Goal: Feedback & Contribution: Leave review/rating

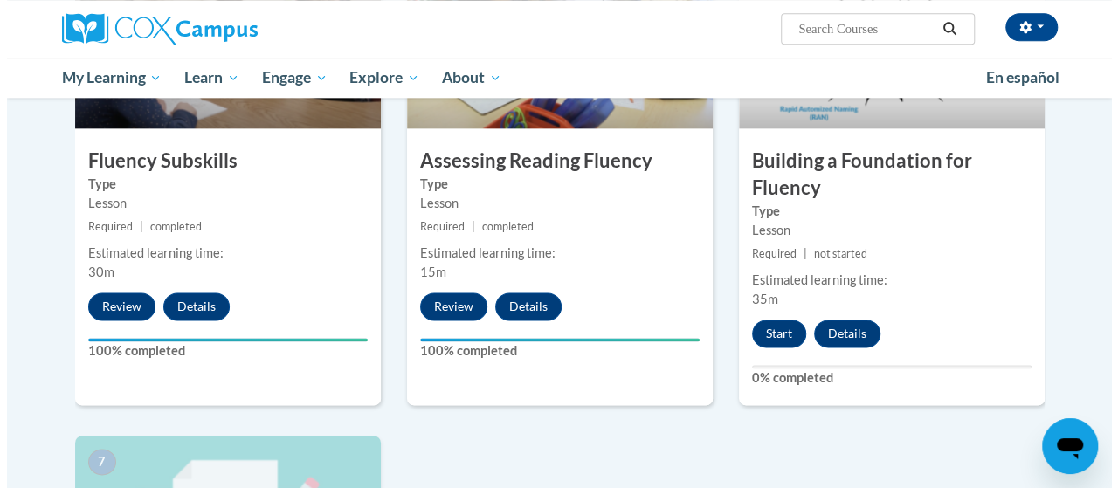
scroll to position [990, 0]
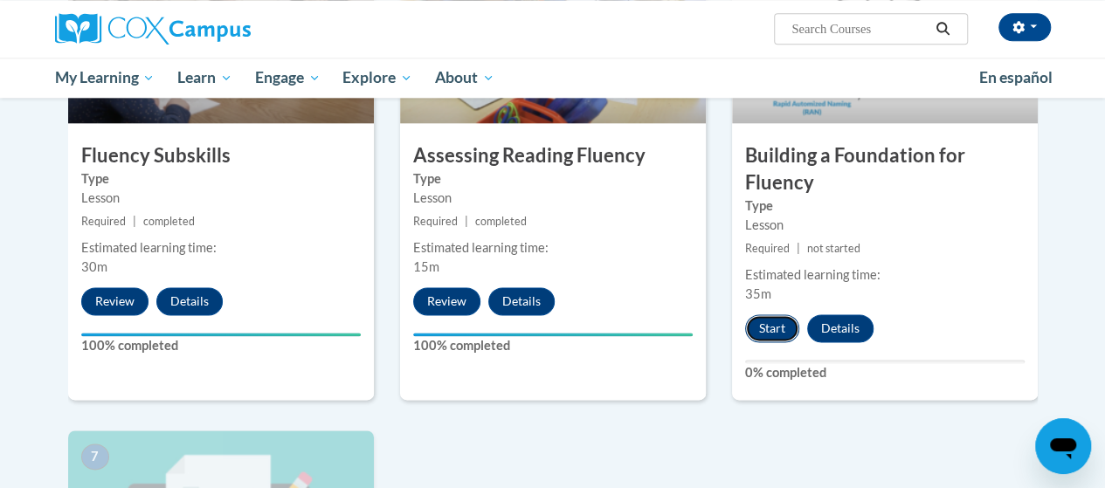
click at [776, 320] on button "Start" at bounding box center [772, 329] width 54 height 28
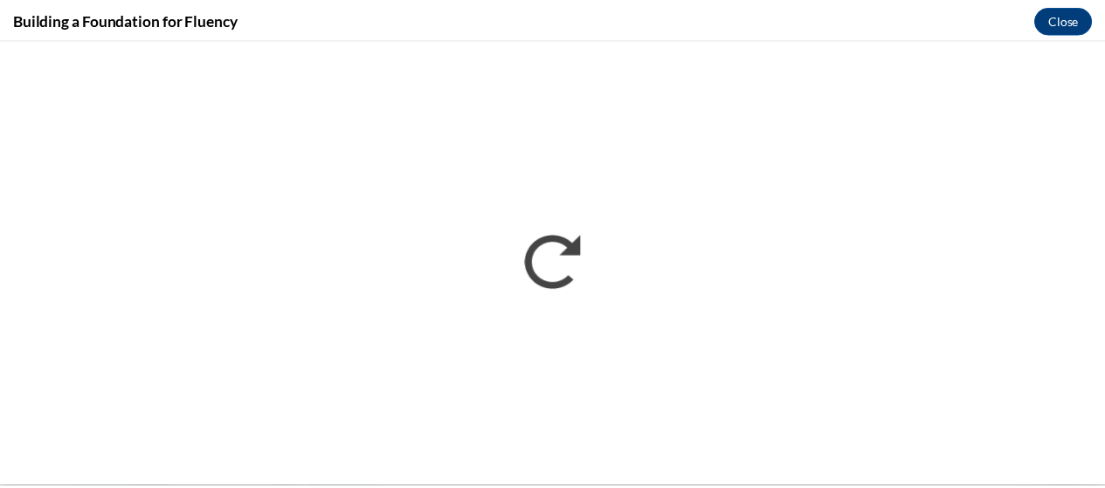
scroll to position [0, 0]
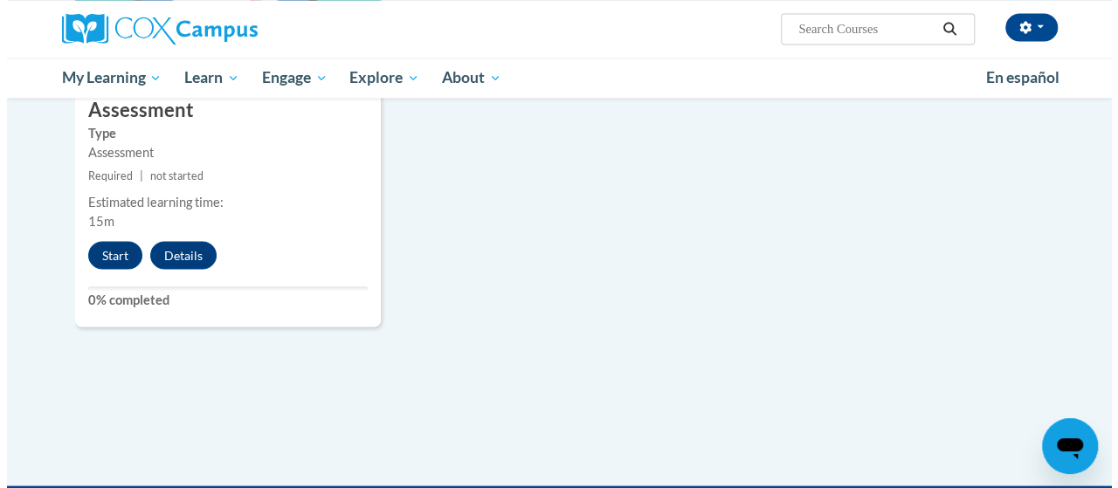
scroll to position [1545, 0]
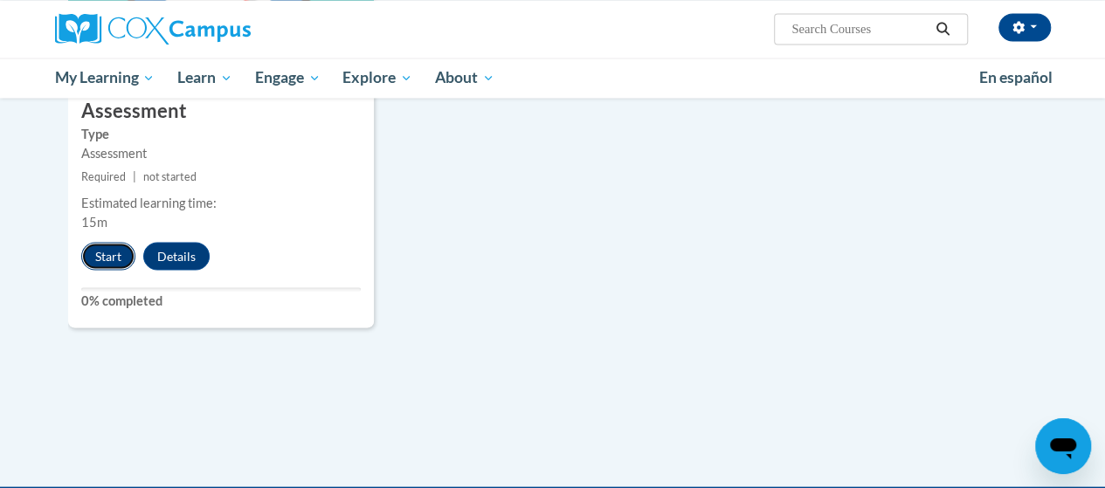
click at [101, 256] on button "Start" at bounding box center [108, 256] width 54 height 28
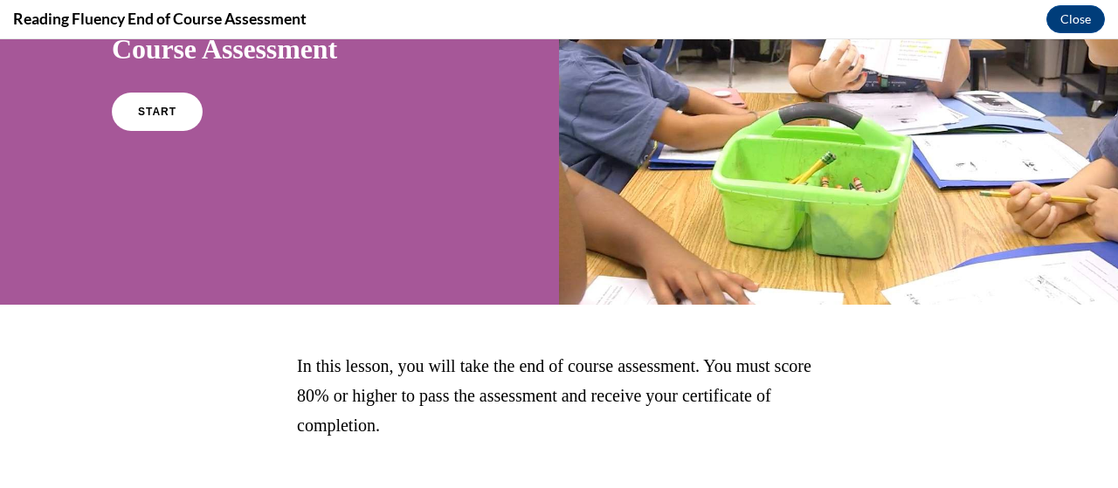
scroll to position [208, 0]
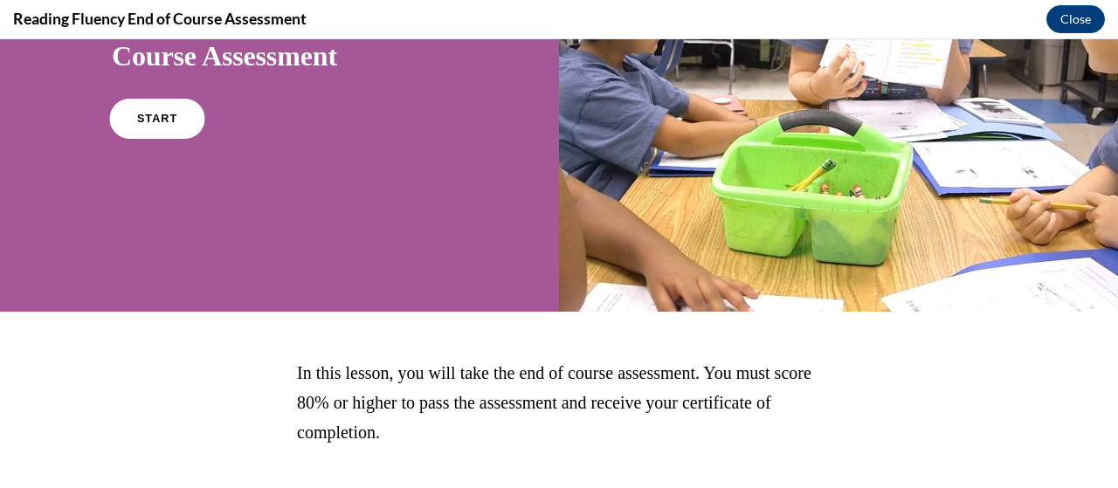
click at [147, 121] on span "START" at bounding box center [157, 119] width 40 height 13
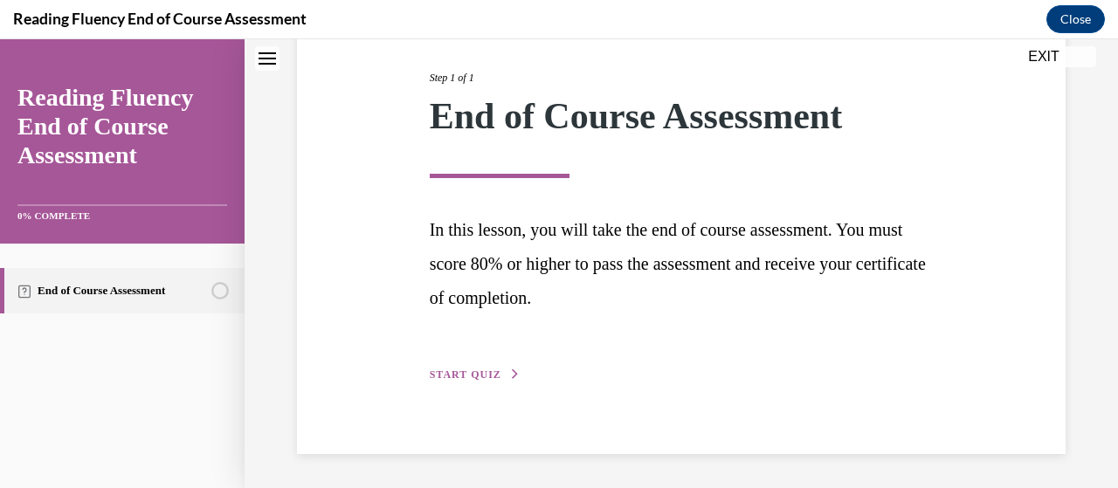
scroll to position [212, 0]
click at [488, 372] on span "START QUIZ" at bounding box center [466, 376] width 72 height 12
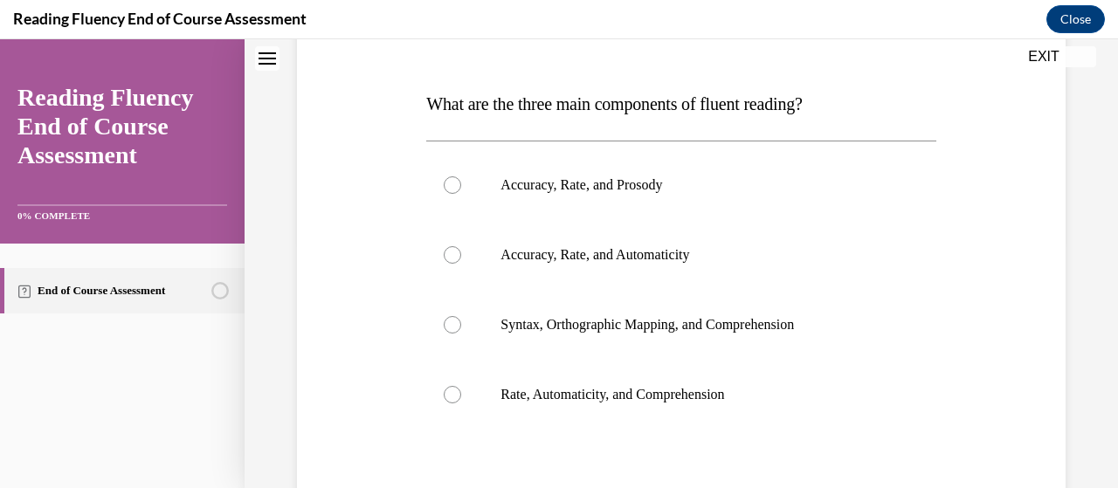
scroll to position [264, 0]
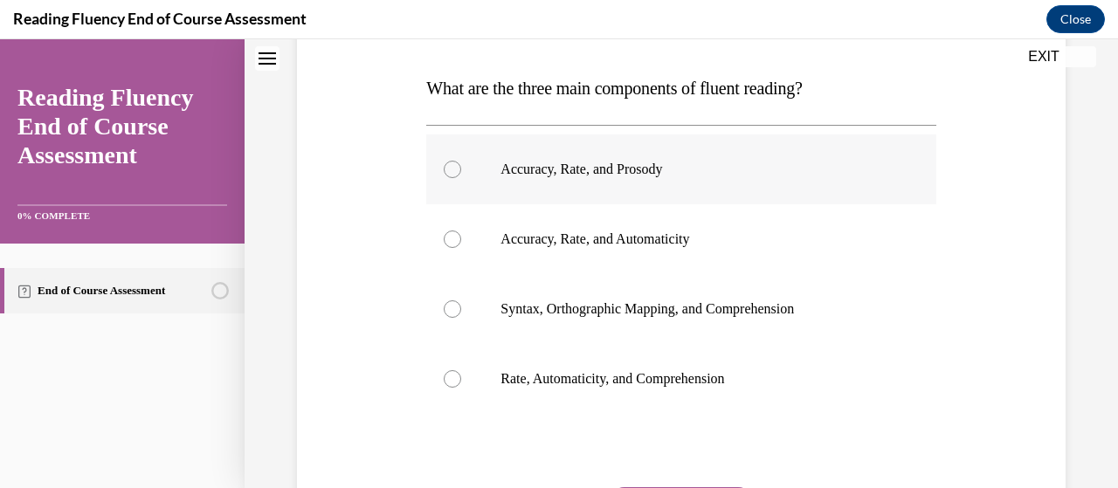
click at [447, 170] on div at bounding box center [452, 169] width 17 height 17
click at [447, 170] on input "Accuracy, Rate, and Prosody" at bounding box center [452, 169] width 17 height 17
radio input "true"
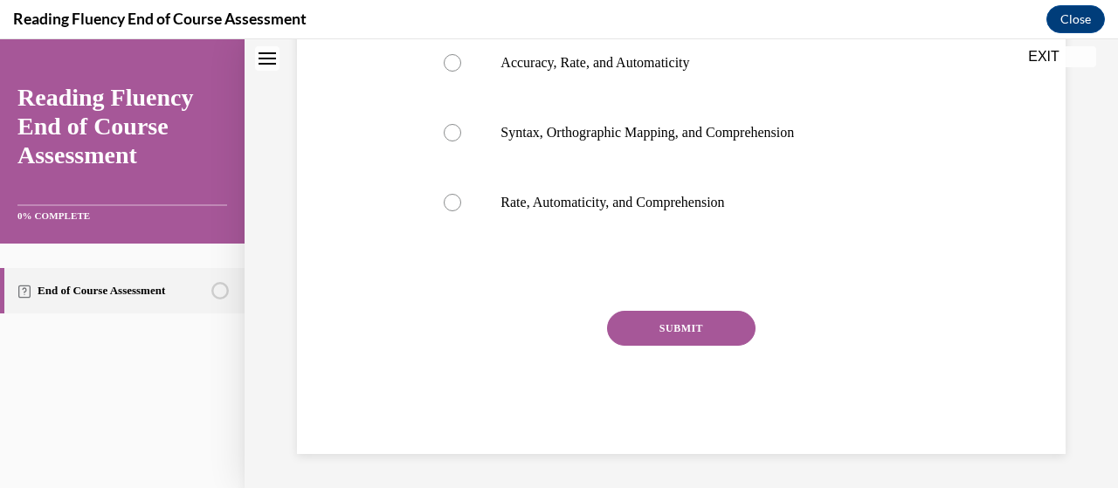
click at [685, 331] on button "SUBMIT" at bounding box center [681, 328] width 149 height 35
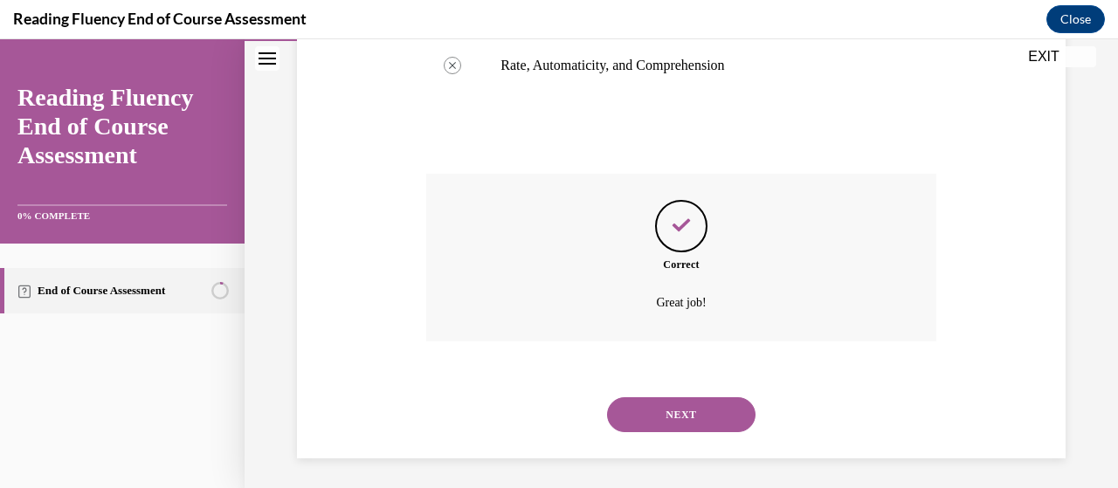
scroll to position [582, 0]
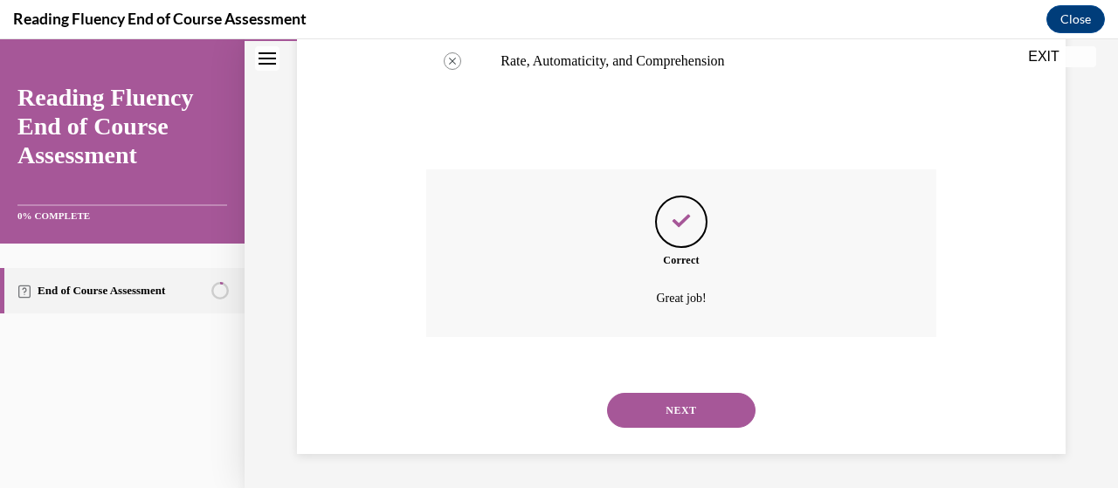
click at [667, 406] on button "NEXT" at bounding box center [681, 410] width 149 height 35
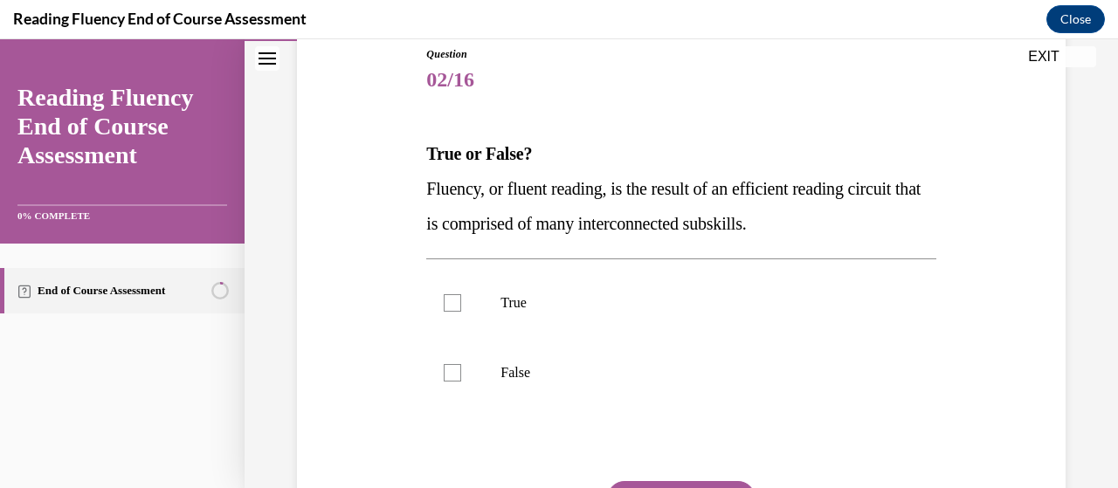
scroll to position [197, 0]
click at [453, 305] on div at bounding box center [452, 302] width 17 height 17
click at [453, 305] on input "True" at bounding box center [452, 302] width 17 height 17
checkbox input "true"
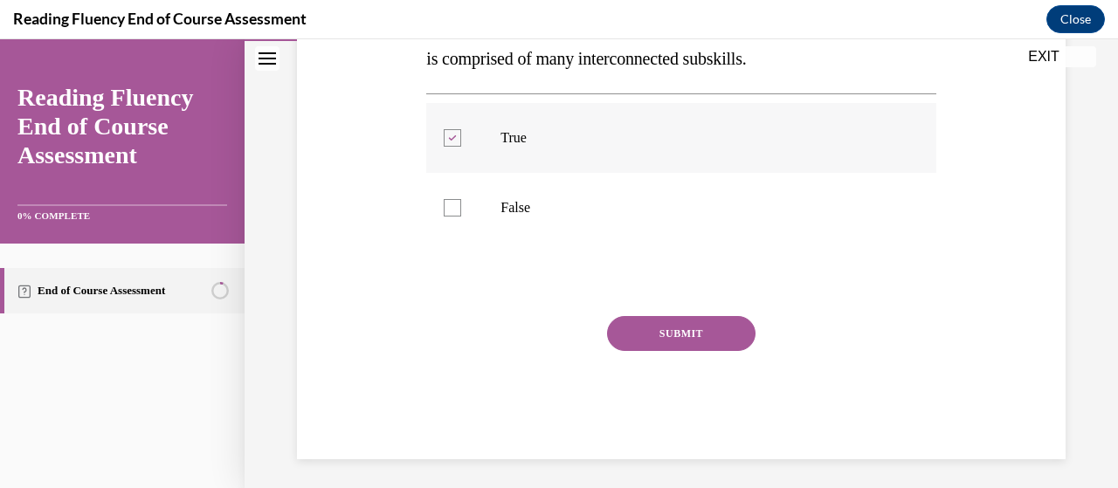
scroll to position [363, 0]
click at [673, 329] on button "SUBMIT" at bounding box center [681, 332] width 149 height 35
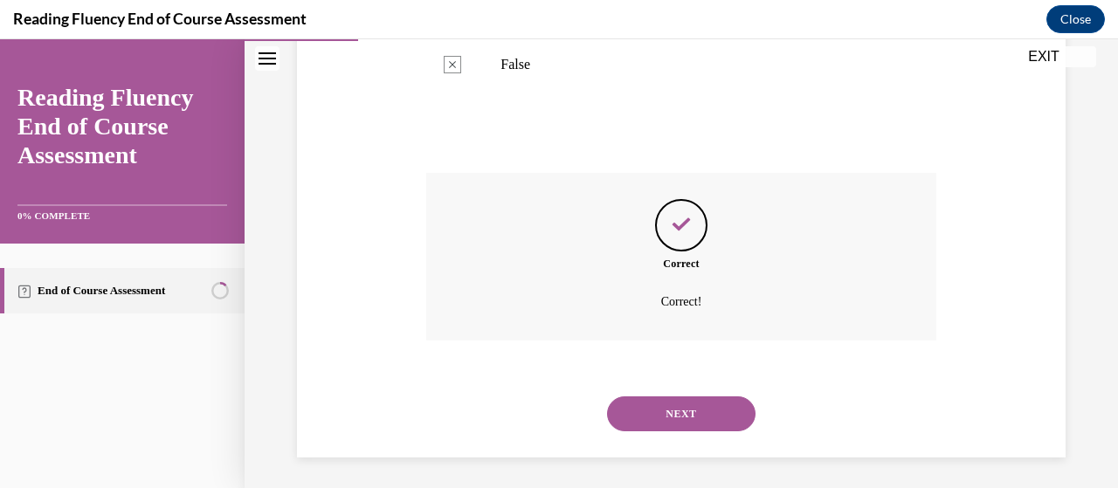
scroll to position [509, 0]
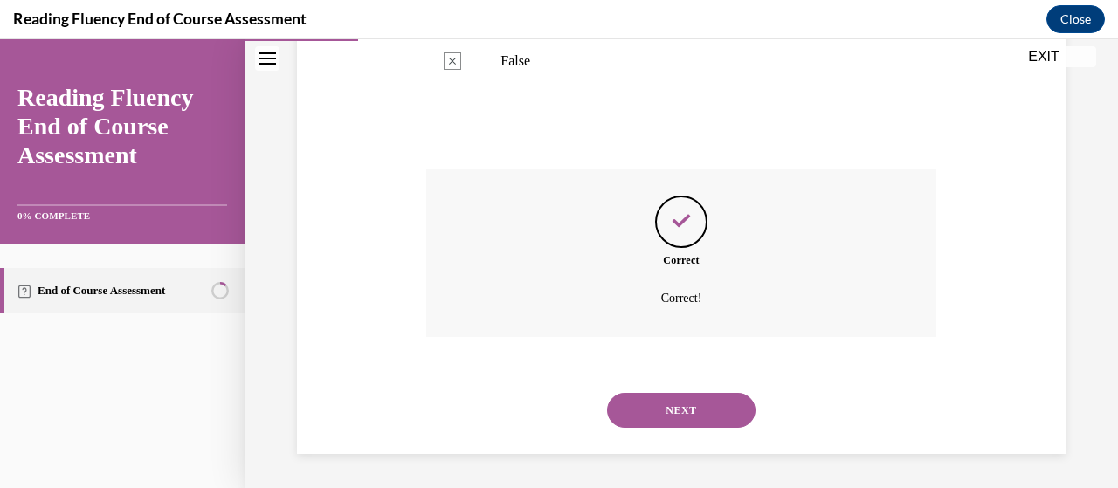
click at [674, 413] on button "NEXT" at bounding box center [681, 410] width 149 height 35
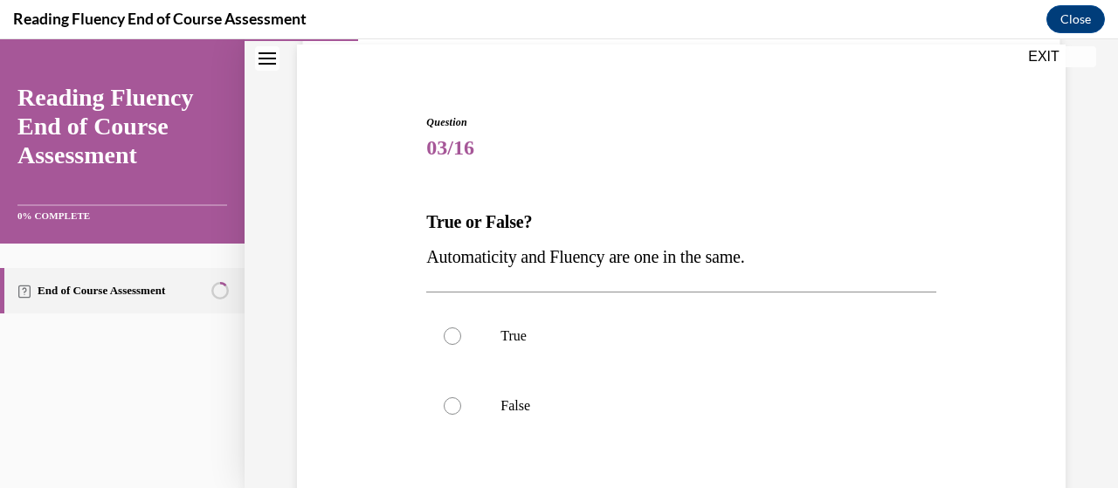
scroll to position [129, 0]
click at [453, 405] on div at bounding box center [452, 405] width 17 height 17
click at [453, 405] on input "False" at bounding box center [452, 405] width 17 height 17
radio input "true"
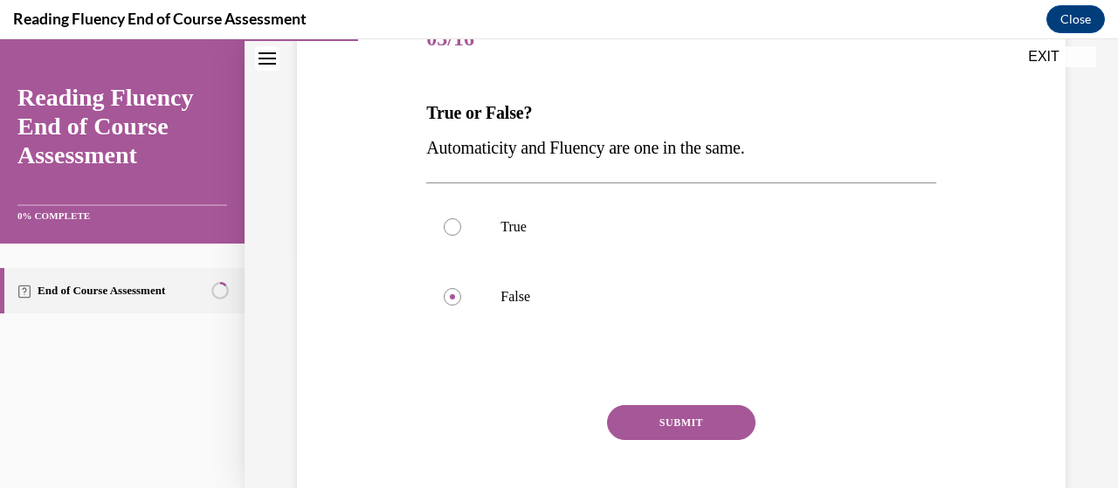
scroll to position [240, 0]
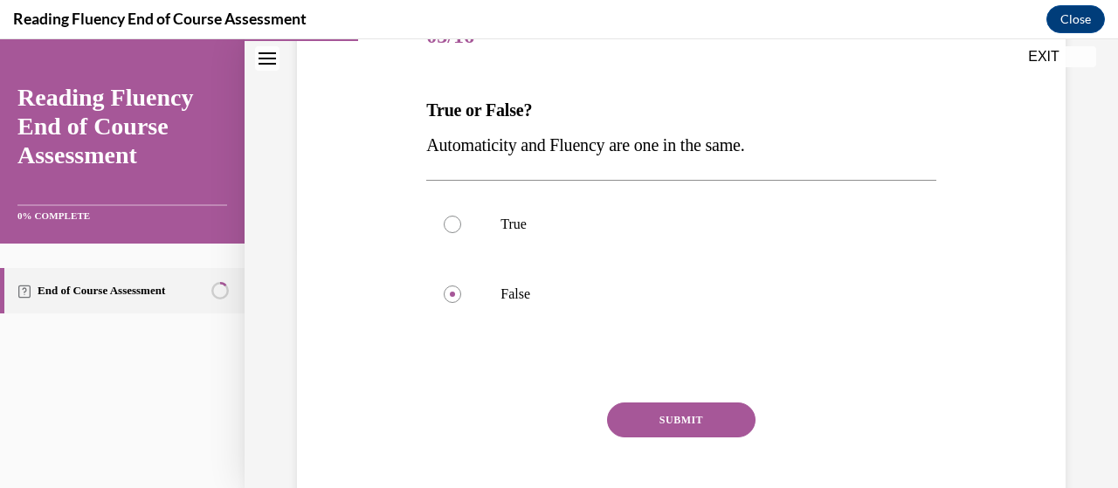
click at [678, 419] on button "SUBMIT" at bounding box center [681, 420] width 149 height 35
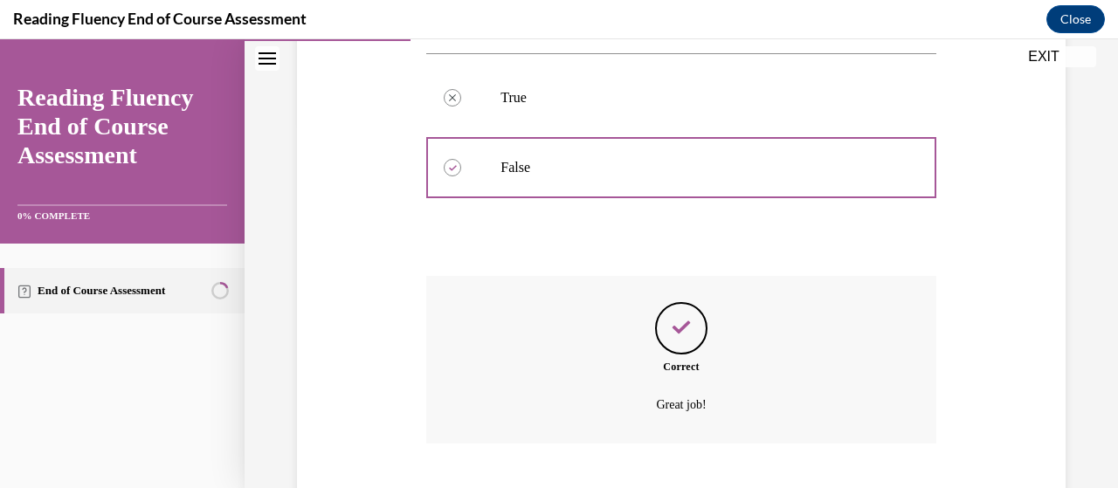
scroll to position [474, 0]
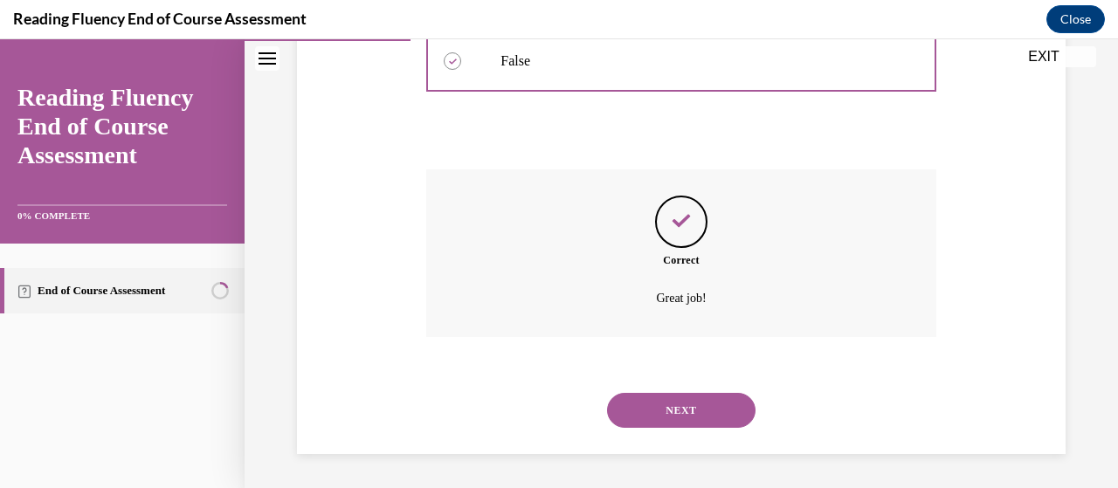
click at [678, 419] on button "NEXT" at bounding box center [681, 410] width 149 height 35
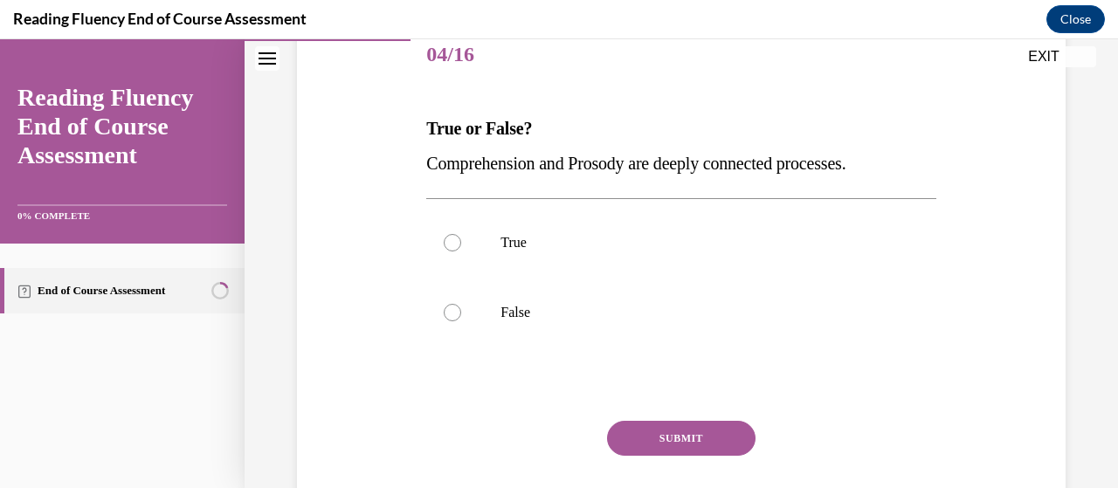
scroll to position [223, 0]
click at [448, 244] on div at bounding box center [452, 241] width 17 height 17
click at [448, 244] on input "True" at bounding box center [452, 241] width 17 height 17
radio input "true"
click at [652, 443] on button "SUBMIT" at bounding box center [681, 437] width 149 height 35
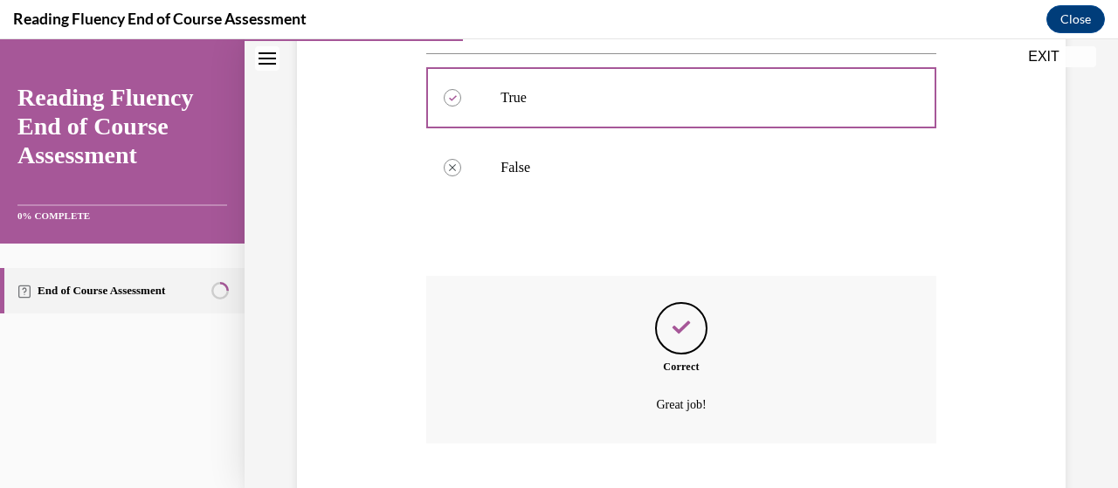
scroll to position [474, 0]
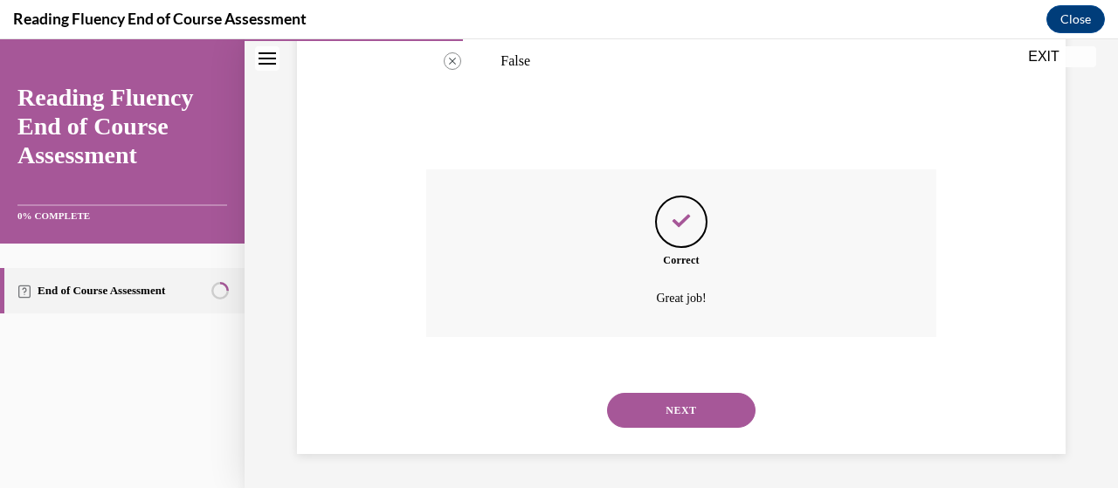
click at [673, 407] on button "NEXT" at bounding box center [681, 410] width 149 height 35
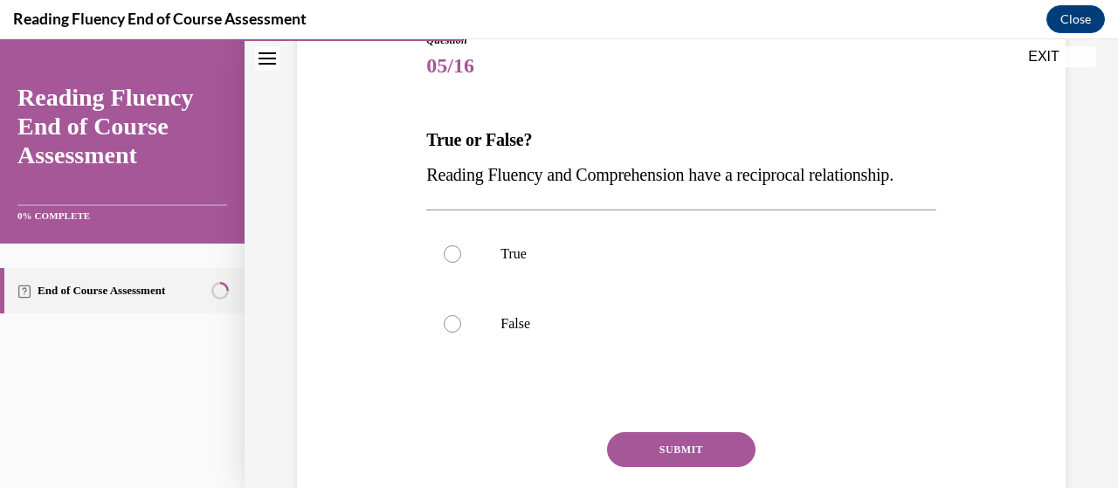
scroll to position [216, 0]
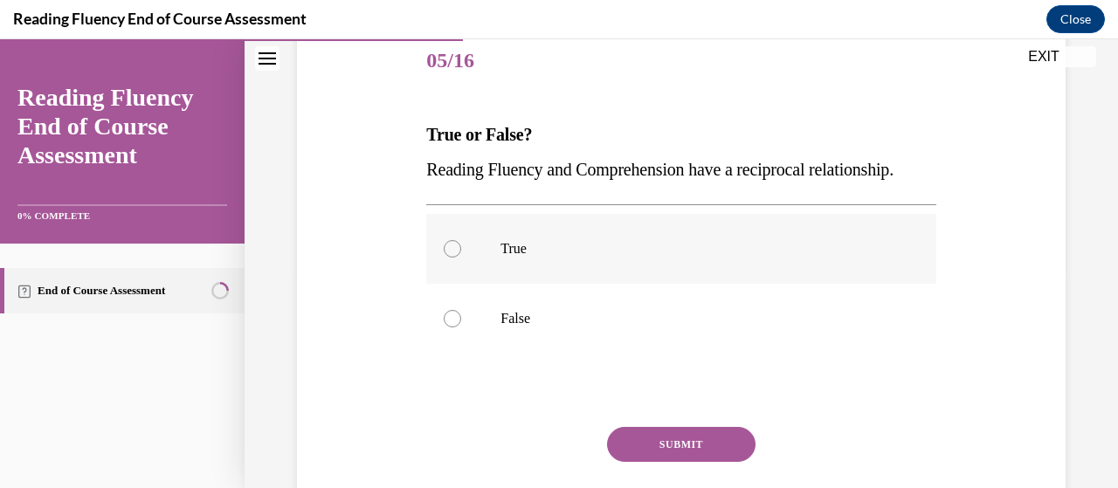
click at [450, 258] on div at bounding box center [452, 248] width 17 height 17
click at [450, 258] on input "True" at bounding box center [452, 248] width 17 height 17
radio input "true"
click at [654, 462] on button "SUBMIT" at bounding box center [681, 444] width 149 height 35
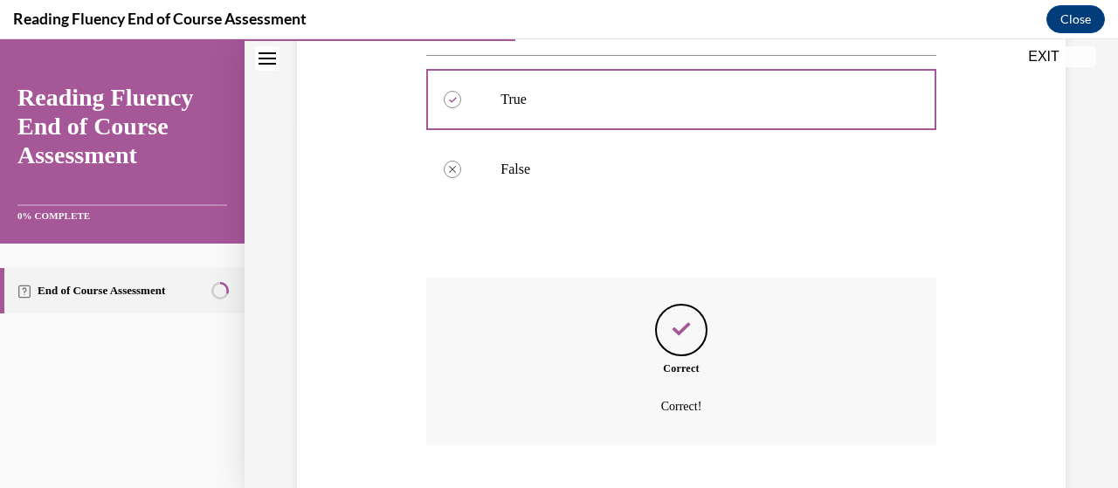
scroll to position [509, 0]
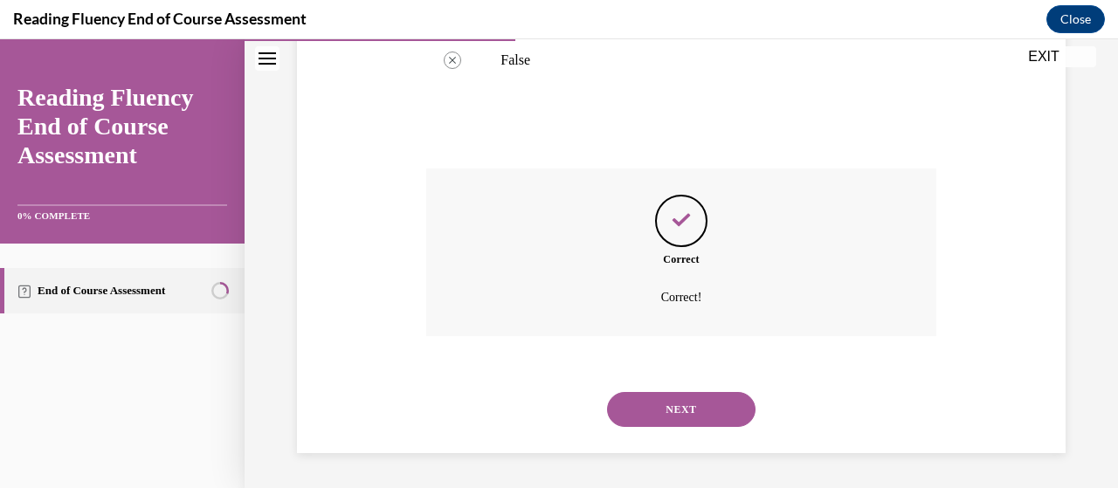
click at [656, 419] on button "NEXT" at bounding box center [681, 409] width 149 height 35
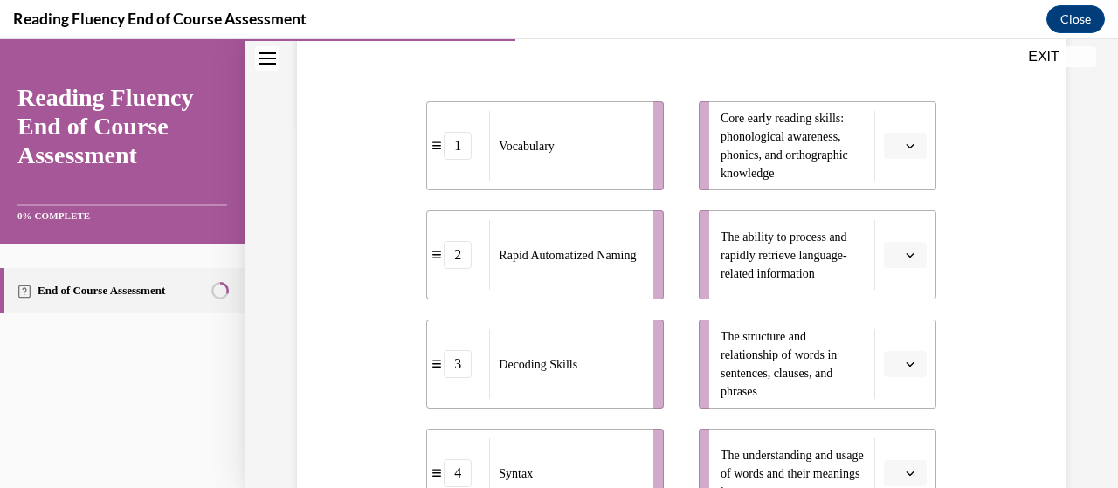
scroll to position [417, 0]
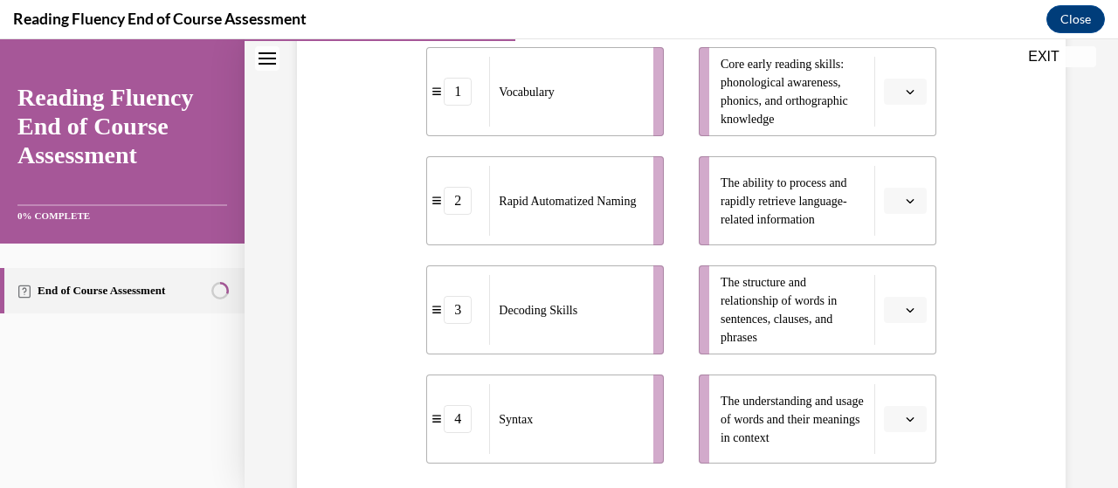
click at [906, 416] on icon "button" at bounding box center [910, 419] width 9 height 9
click at [893, 274] on div "1" at bounding box center [891, 275] width 43 height 35
click at [906, 199] on icon "button" at bounding box center [910, 201] width 9 height 9
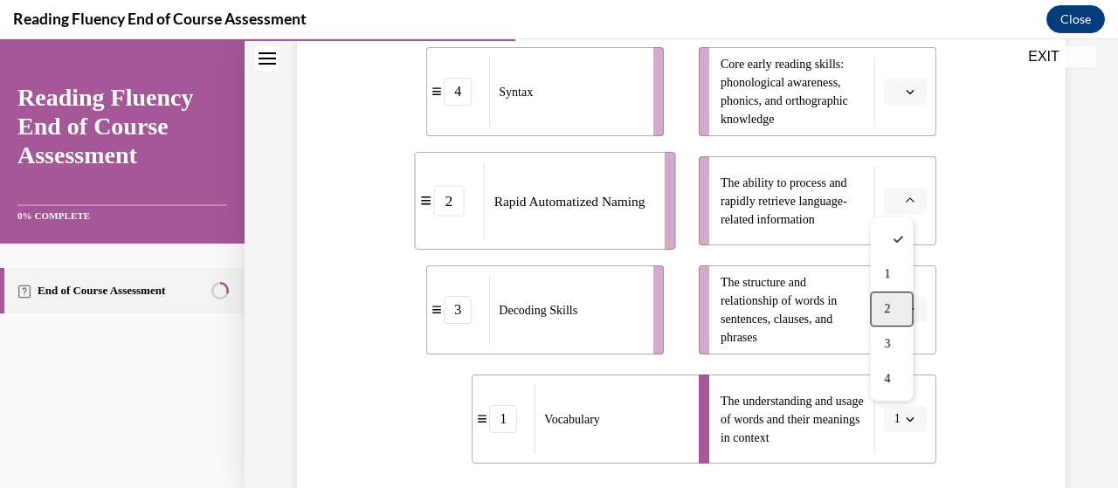
click at [890, 303] on span "2" at bounding box center [887, 309] width 6 height 14
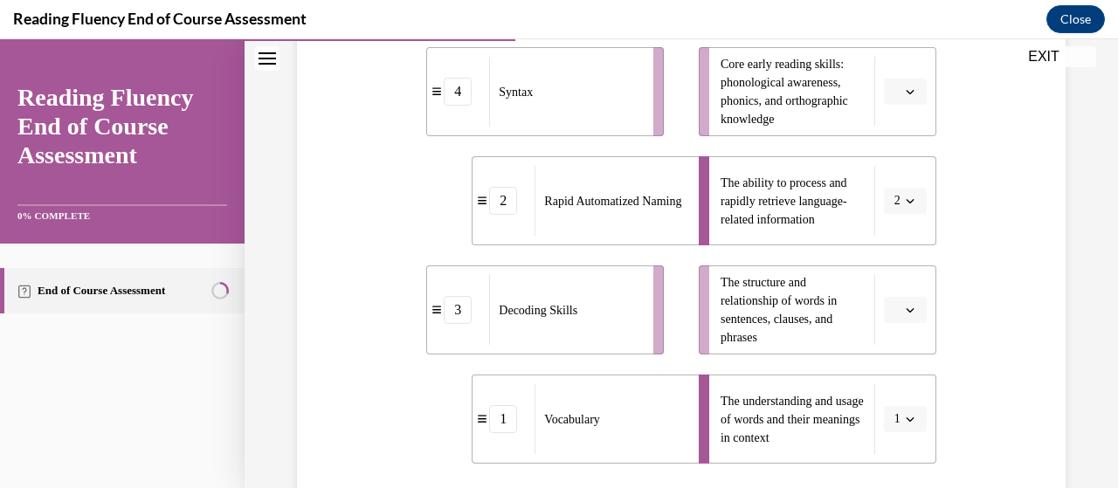
click at [904, 315] on span "button" at bounding box center [910, 310] width 12 height 12
click at [1015, 228] on div "Question 06/16 Match the subskills below that contribute to fluent reading with…" at bounding box center [682, 227] width 778 height 907
click at [906, 87] on icon "button" at bounding box center [910, 91] width 9 height 9
click at [893, 229] on div "3" at bounding box center [891, 235] width 43 height 35
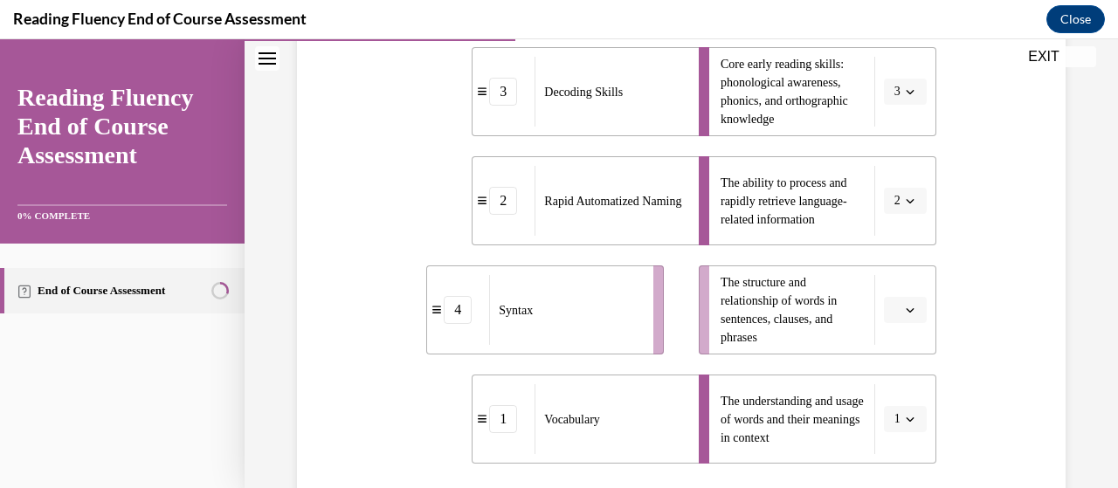
click at [904, 314] on span "button" at bounding box center [910, 310] width 12 height 12
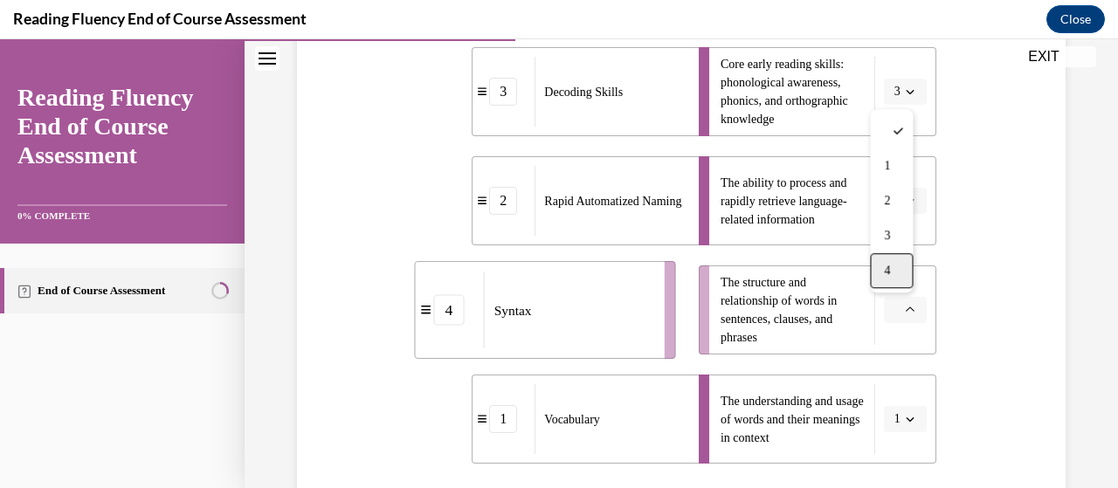
click at [890, 271] on span "4" at bounding box center [887, 271] width 6 height 14
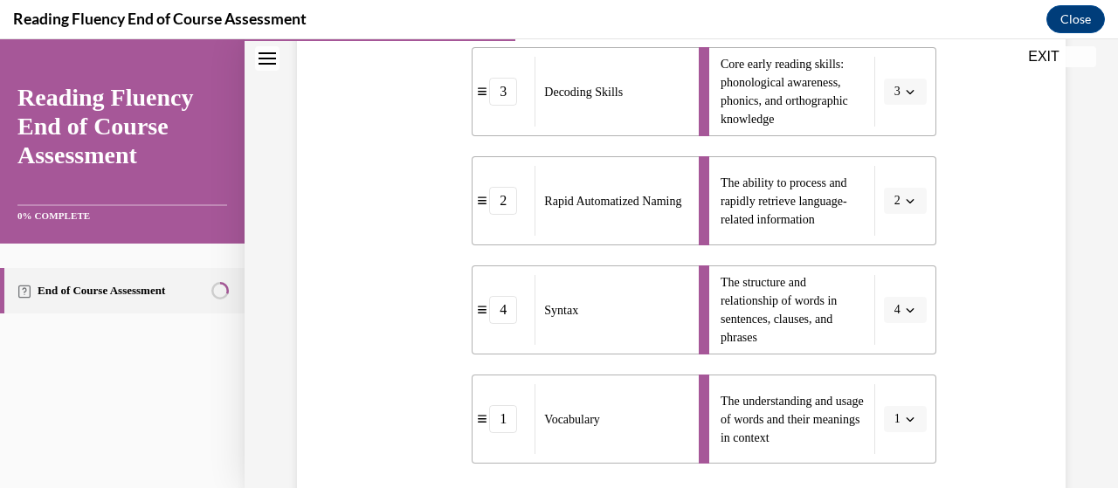
scroll to position [643, 0]
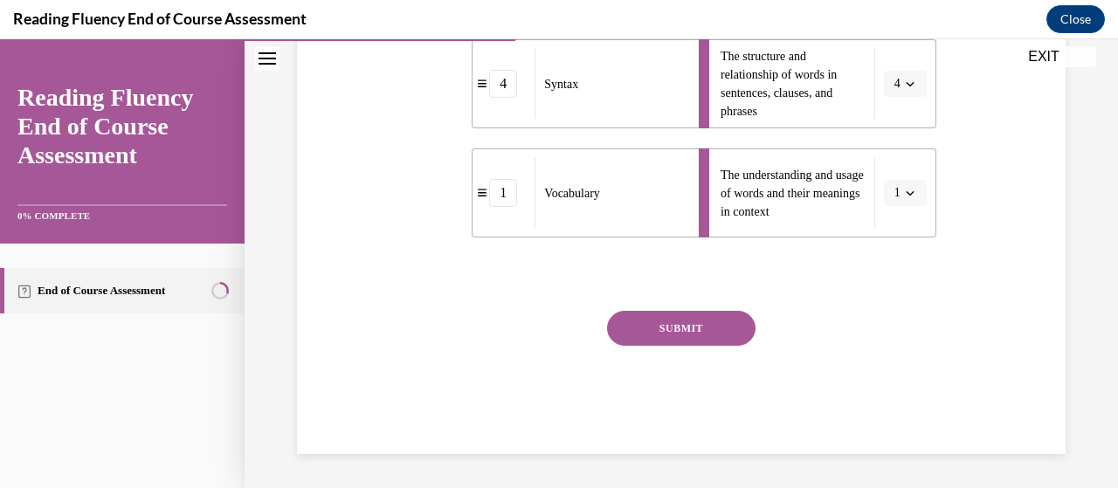
click at [683, 336] on button "SUBMIT" at bounding box center [681, 328] width 149 height 35
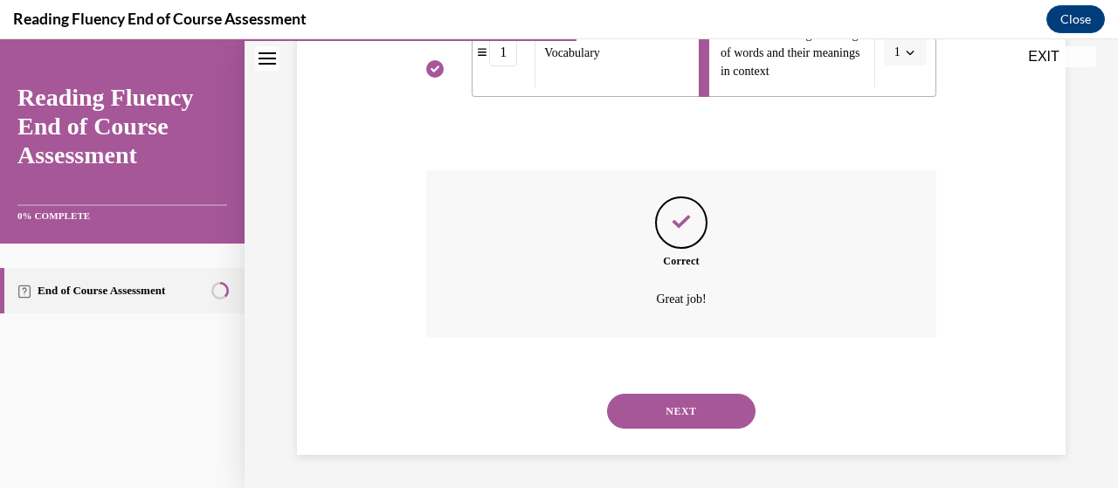
scroll to position [785, 0]
click at [665, 406] on button "NEXT" at bounding box center [681, 410] width 149 height 35
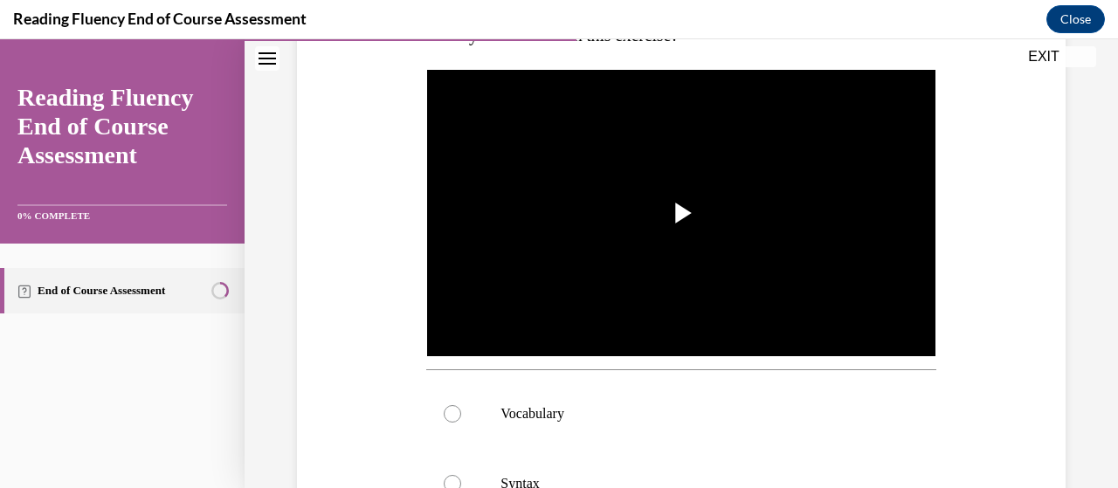
scroll to position [350, 0]
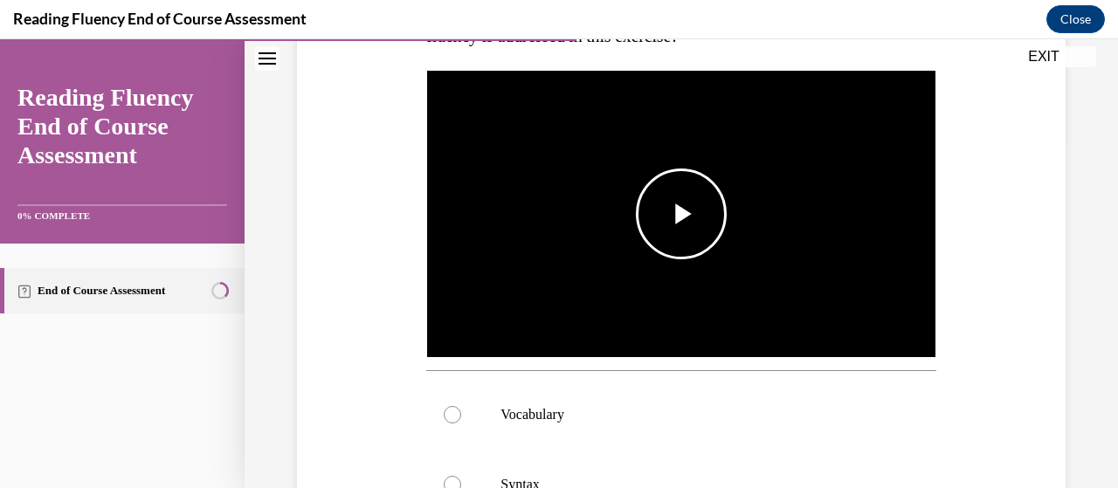
click at [682, 214] on span "Video player" at bounding box center [682, 214] width 0 height 0
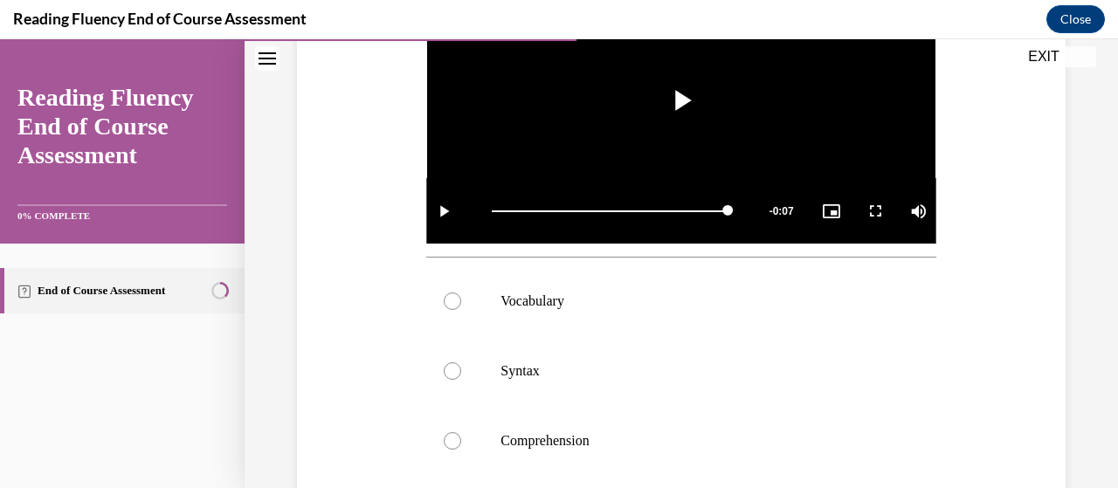
scroll to position [464, 0]
click at [450, 368] on div at bounding box center [452, 370] width 17 height 17
click at [450, 368] on input "Syntax" at bounding box center [452, 370] width 17 height 17
radio input "true"
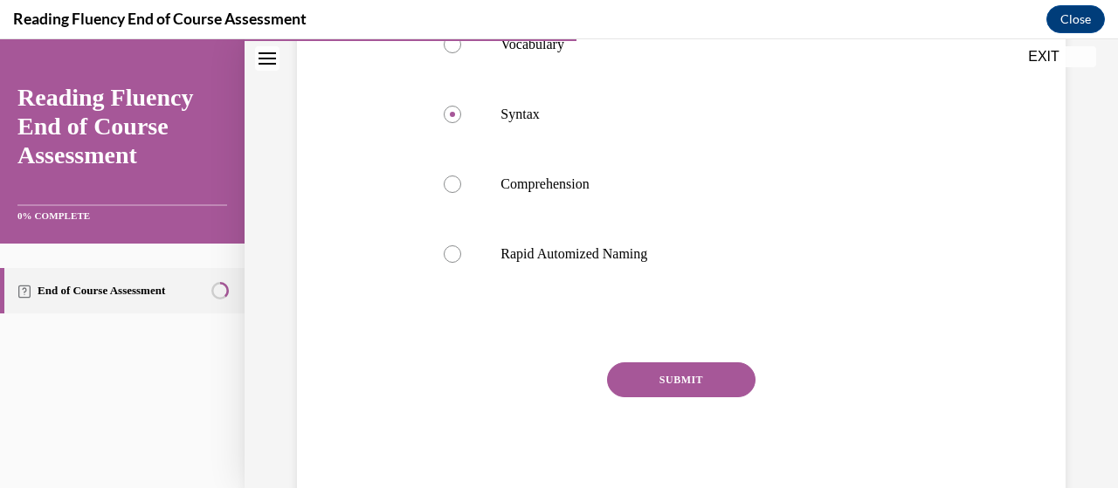
scroll to position [721, 0]
click at [672, 377] on button "SUBMIT" at bounding box center [681, 379] width 149 height 35
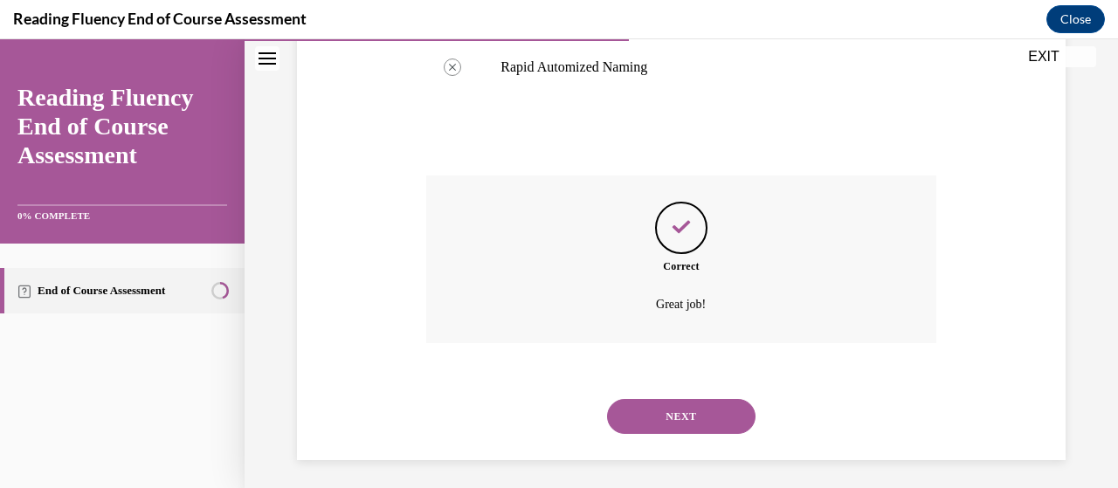
scroll to position [908, 0]
click at [676, 413] on button "NEXT" at bounding box center [681, 415] width 149 height 35
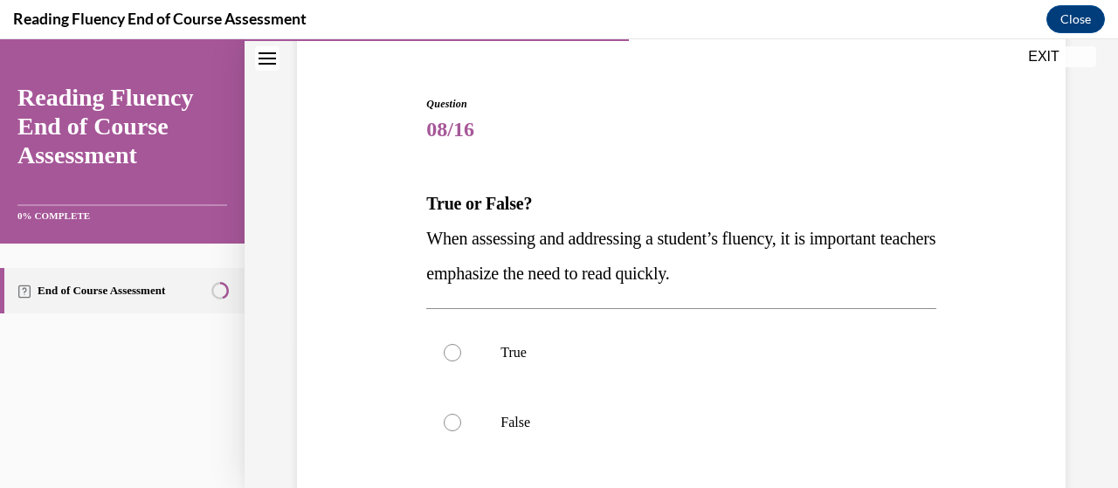
scroll to position [254, 0]
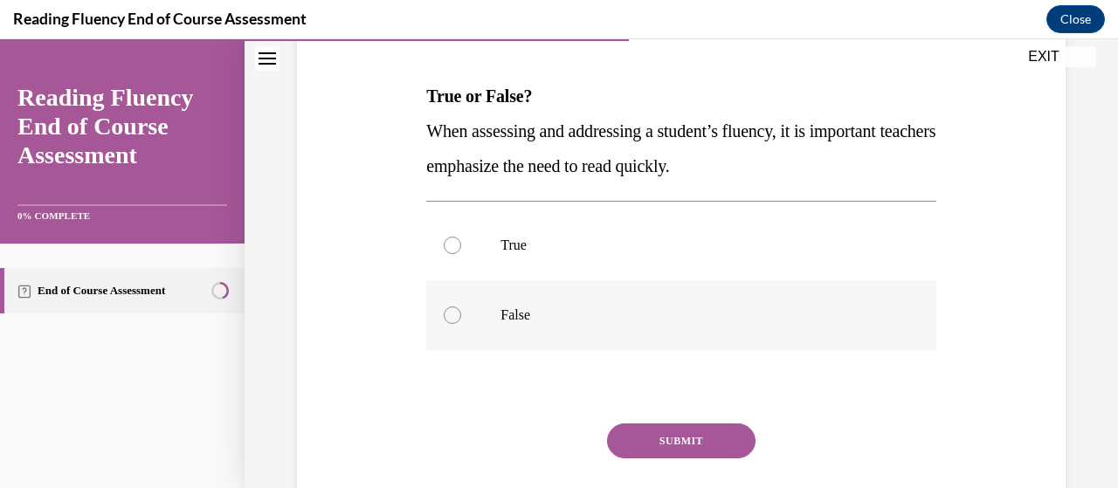
click at [453, 315] on div at bounding box center [452, 315] width 17 height 17
click at [453, 315] on input "False" at bounding box center [452, 315] width 17 height 17
radio input "true"
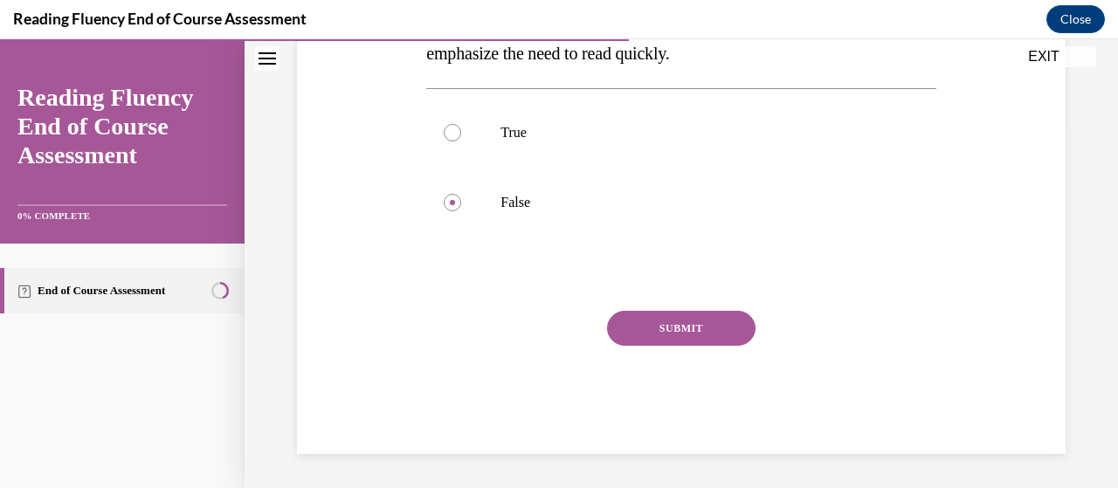
click at [666, 327] on button "SUBMIT" at bounding box center [681, 328] width 149 height 35
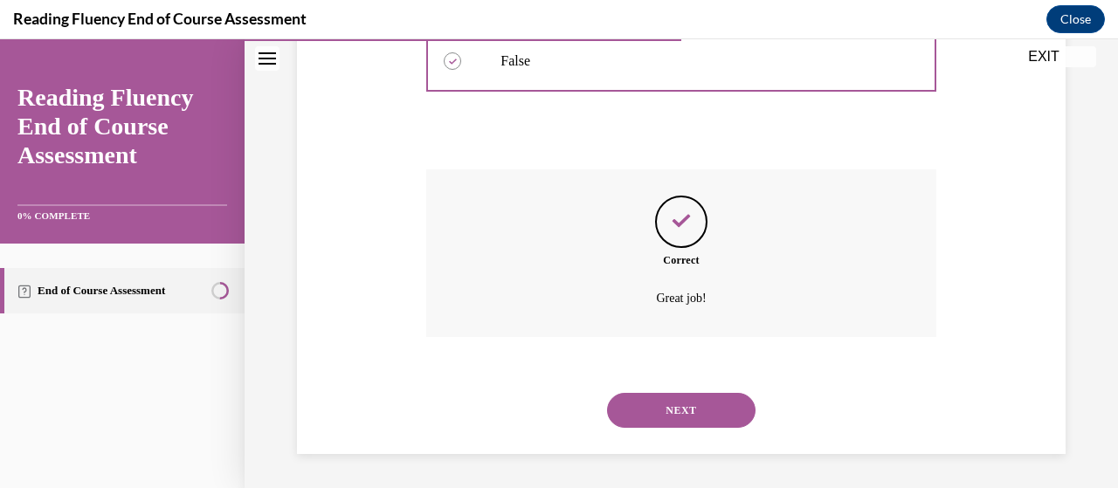
scroll to position [508, 0]
click at [667, 414] on button "NEXT" at bounding box center [681, 411] width 149 height 35
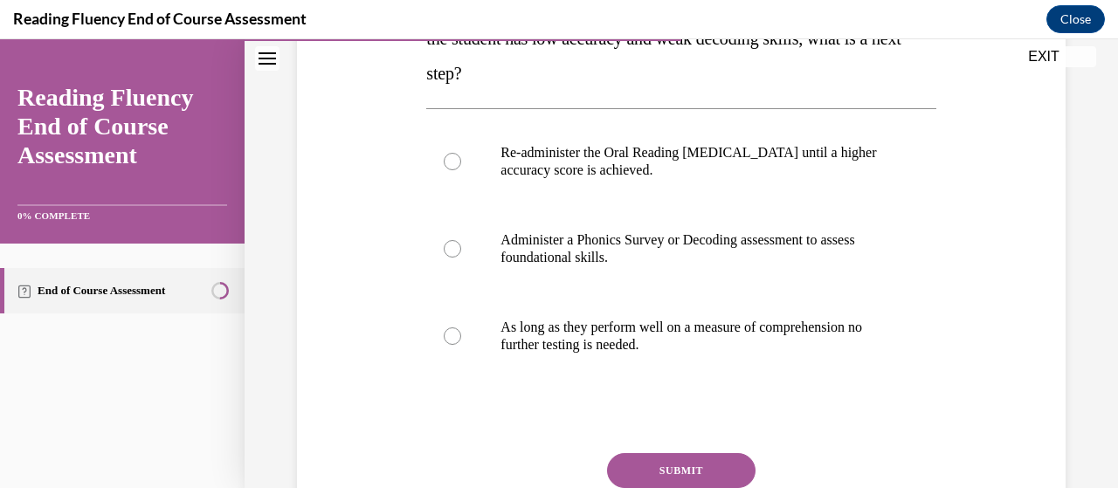
scroll to position [346, 0]
click at [449, 249] on div at bounding box center [452, 249] width 17 height 17
click at [449, 249] on input "Administer a Phonics Survey or Decoding assessment to assess foundational skill…" at bounding box center [452, 249] width 17 height 17
radio input "true"
click at [667, 476] on button "SUBMIT" at bounding box center [681, 471] width 149 height 35
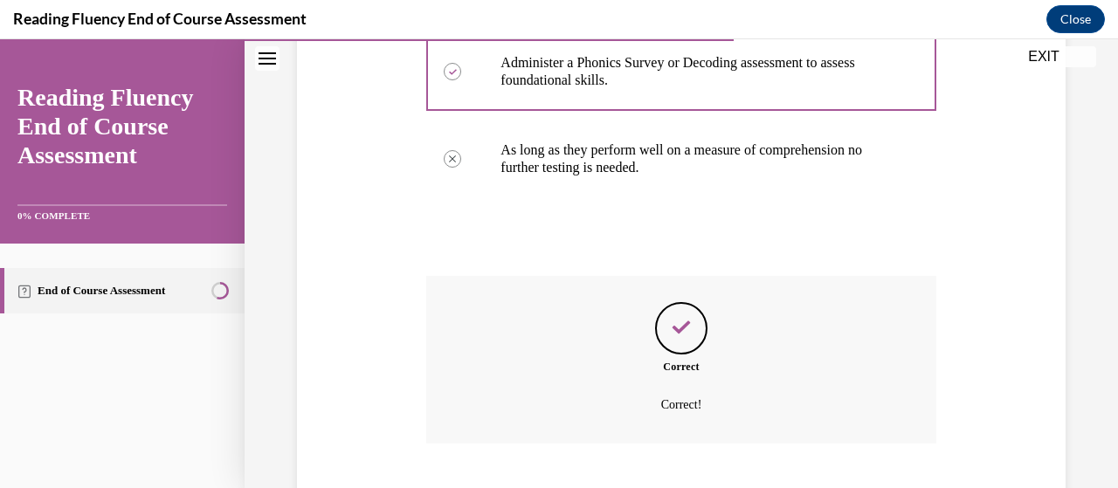
scroll to position [631, 0]
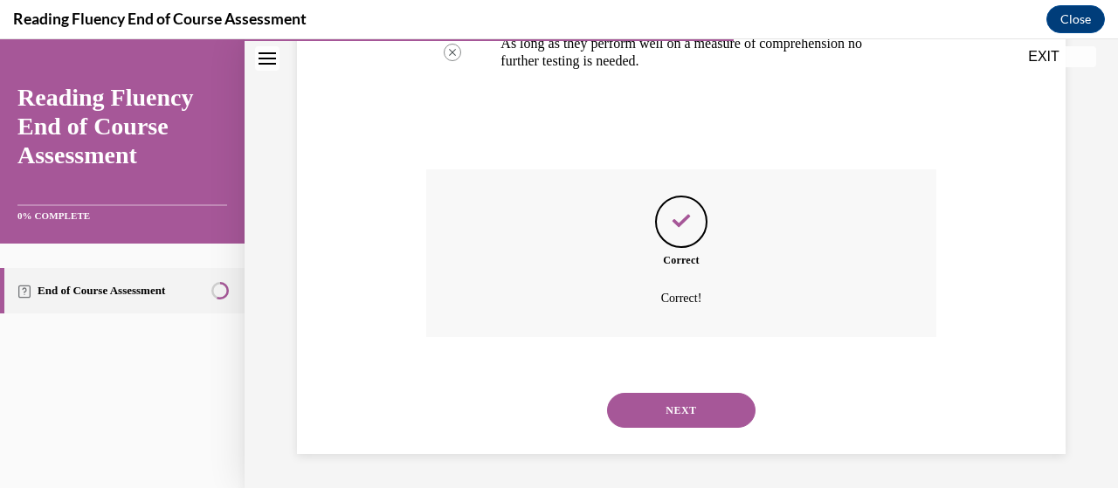
click at [664, 406] on button "NEXT" at bounding box center [681, 410] width 149 height 35
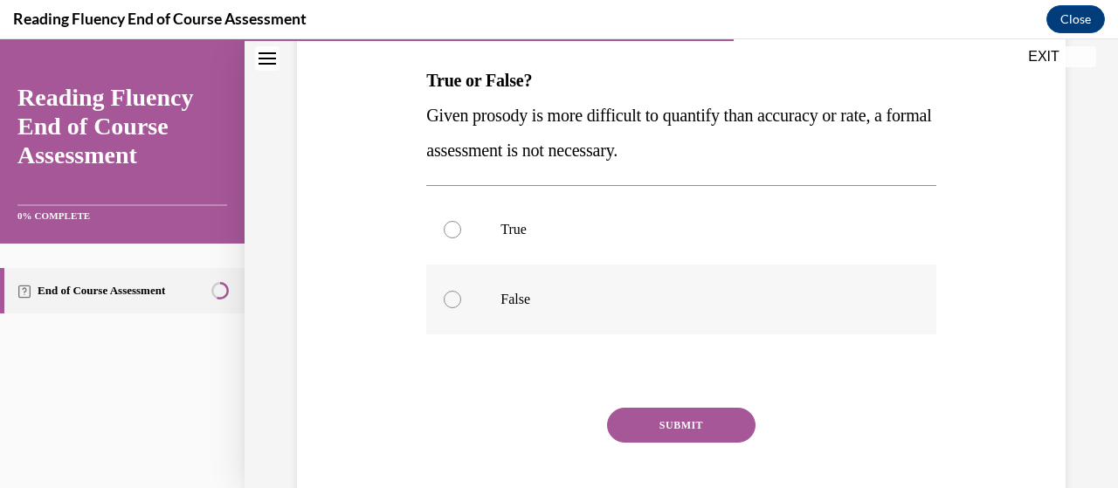
scroll to position [280, 0]
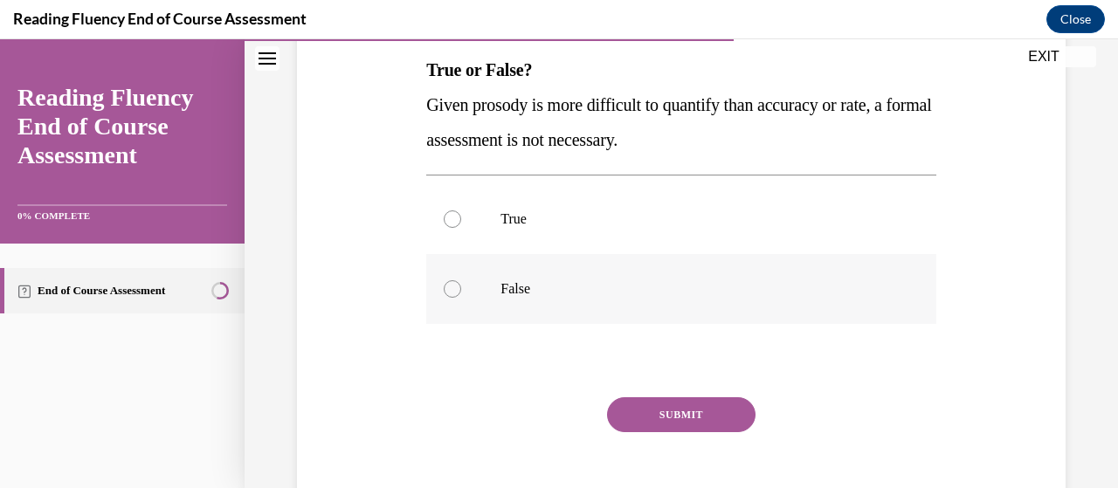
click at [447, 287] on div at bounding box center [452, 288] width 17 height 17
click at [447, 287] on input "False" at bounding box center [452, 288] width 17 height 17
radio input "true"
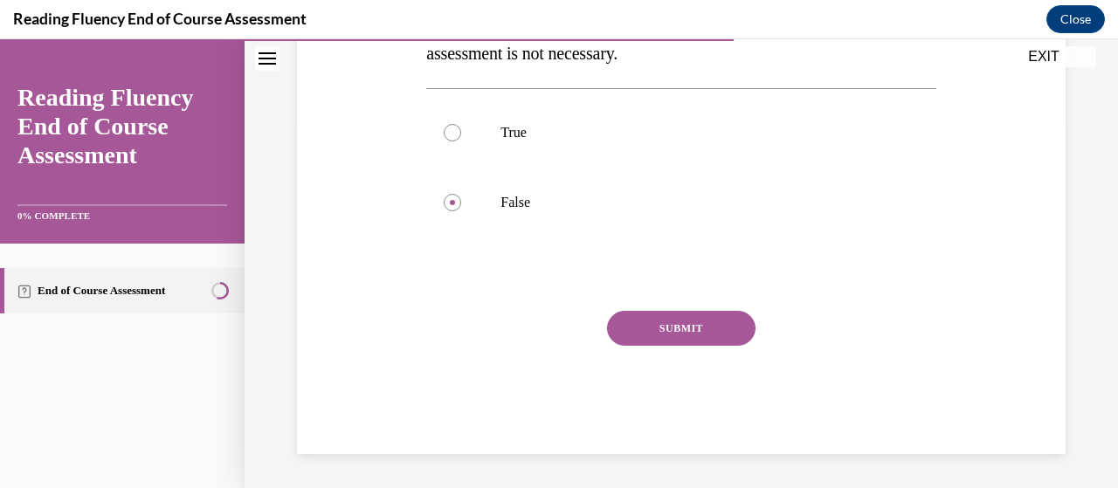
click at [661, 323] on button "SUBMIT" at bounding box center [681, 328] width 149 height 35
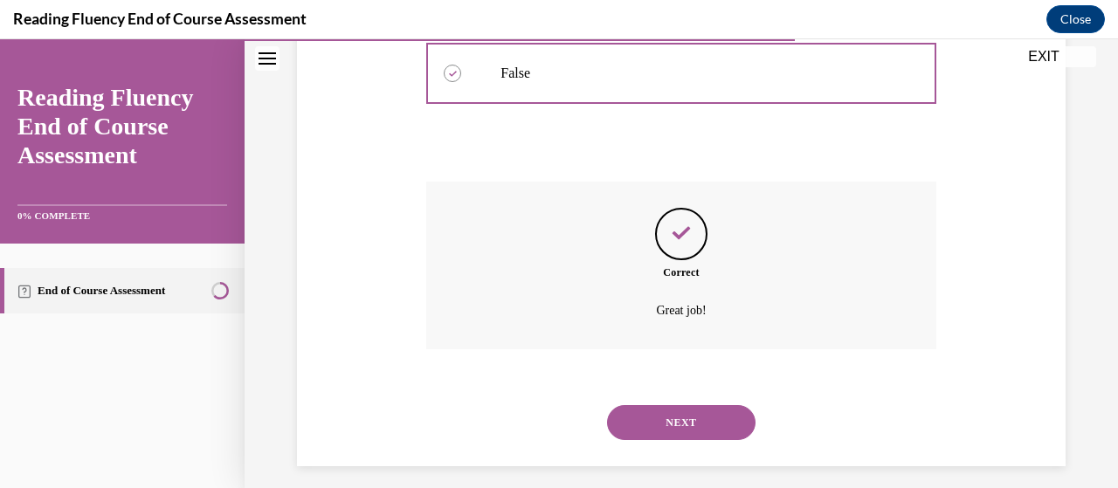
scroll to position [497, 0]
click at [673, 419] on button "NEXT" at bounding box center [681, 422] width 149 height 35
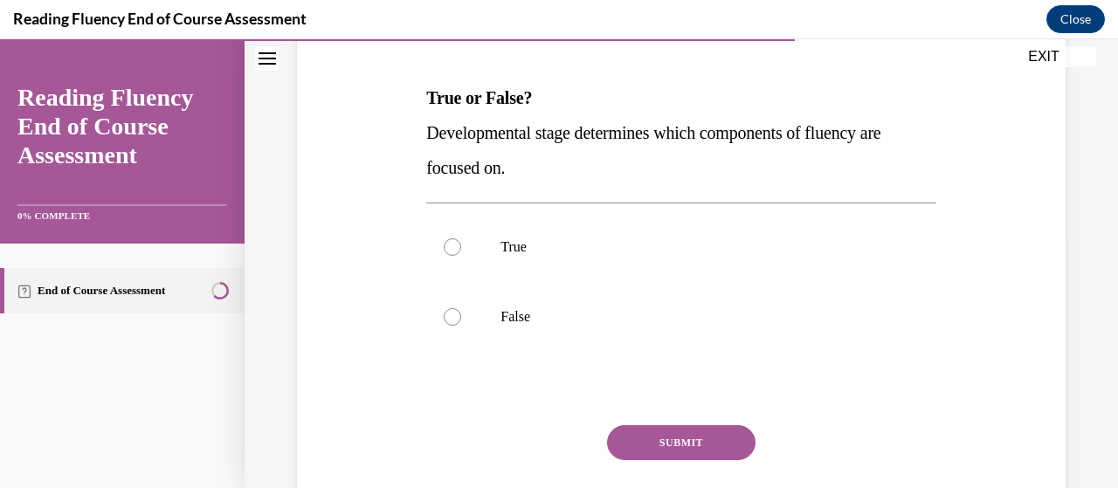
scroll to position [253, 0]
click at [451, 248] on div at bounding box center [452, 246] width 17 height 17
click at [451, 248] on input "True" at bounding box center [452, 246] width 17 height 17
radio input "true"
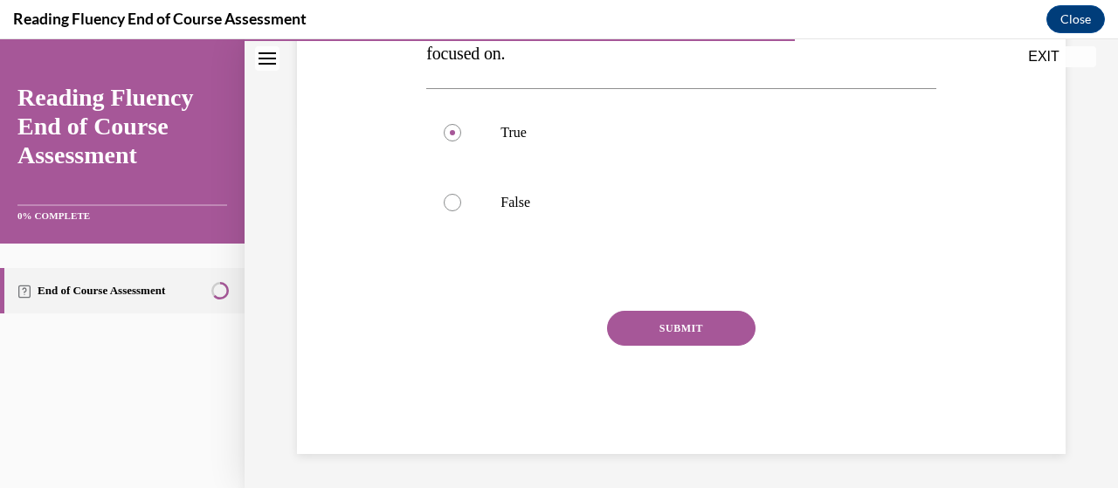
click at [661, 328] on button "SUBMIT" at bounding box center [681, 328] width 149 height 35
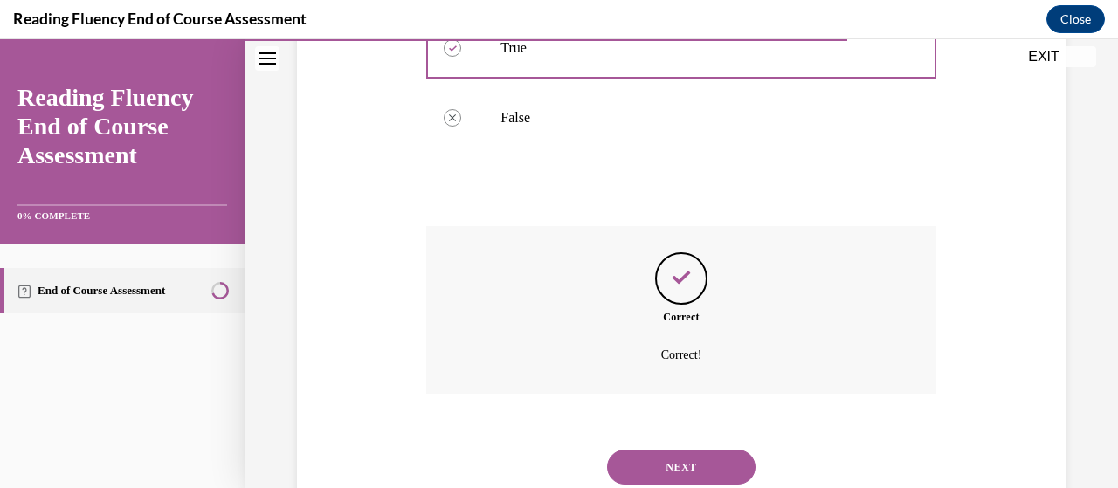
scroll to position [509, 0]
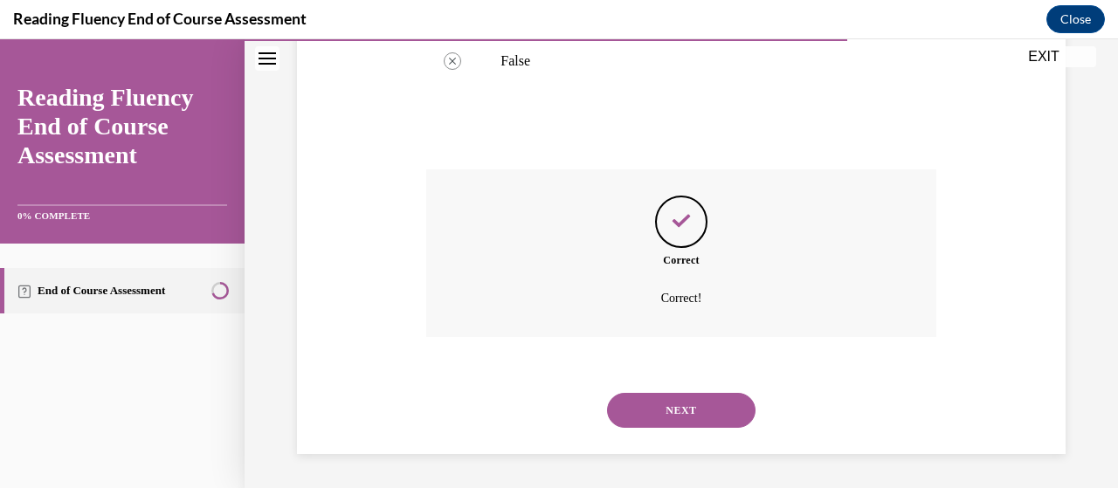
click at [668, 413] on button "NEXT" at bounding box center [681, 410] width 149 height 35
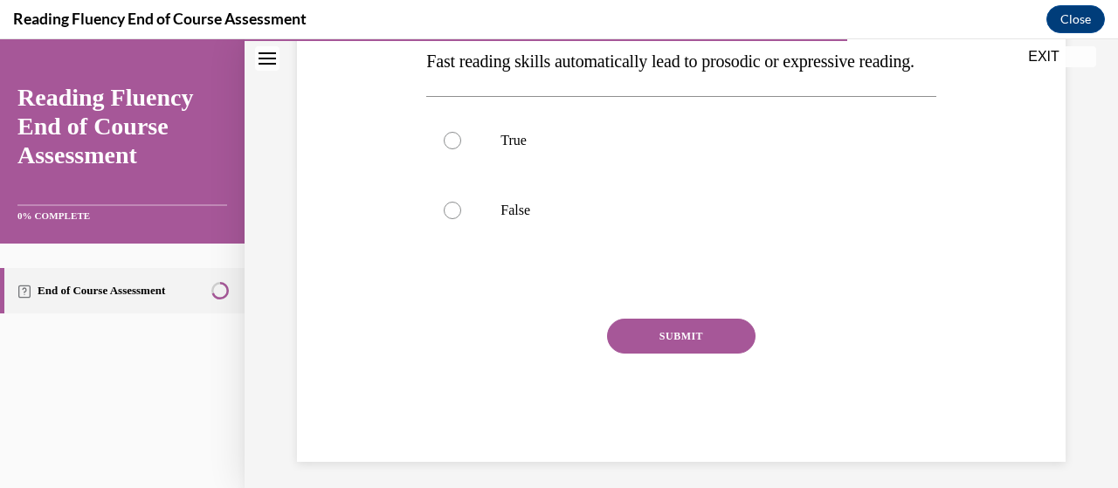
scroll to position [327, 0]
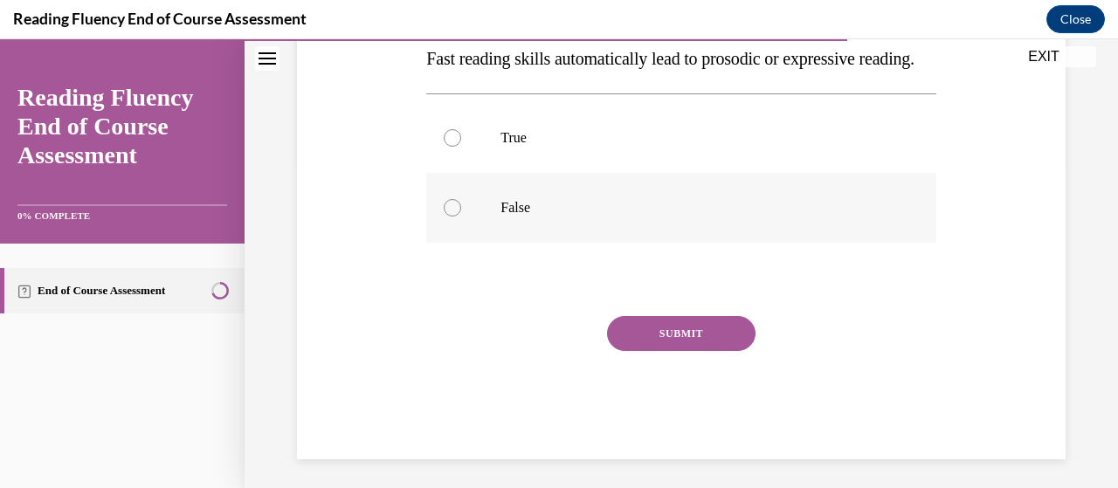
click at [449, 217] on div at bounding box center [452, 207] width 17 height 17
click at [449, 217] on input "False" at bounding box center [452, 207] width 17 height 17
radio input "true"
click at [693, 351] on button "SUBMIT" at bounding box center [681, 333] width 149 height 35
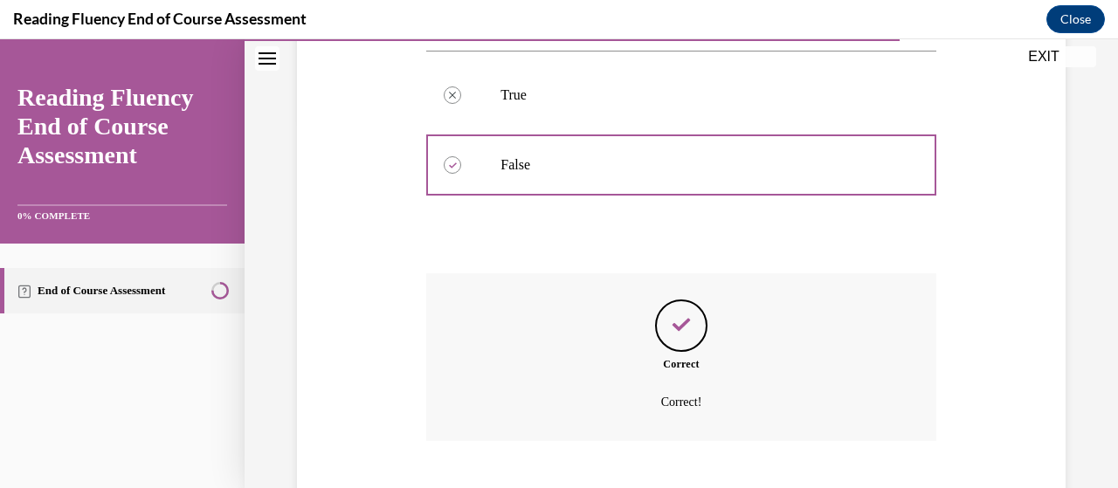
scroll to position [509, 0]
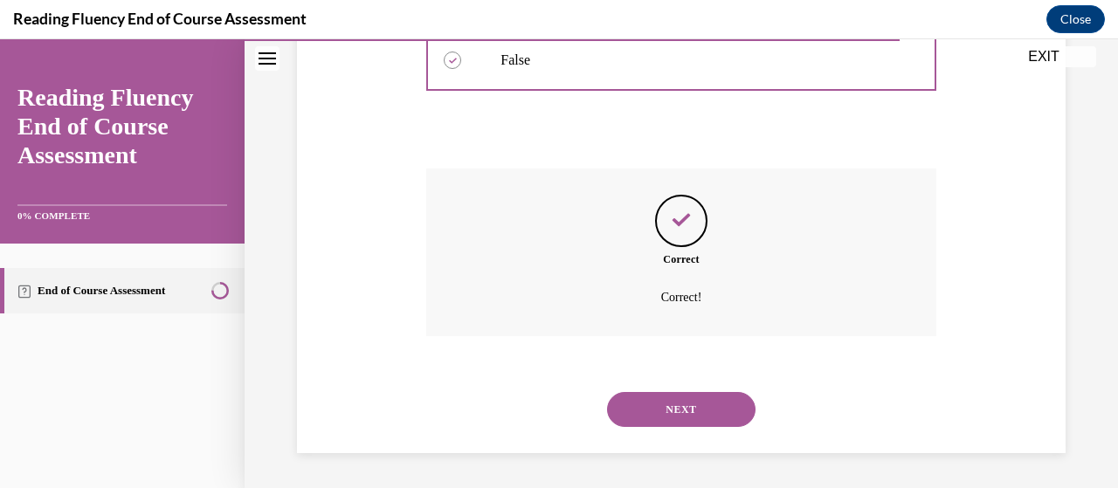
click at [668, 407] on button "NEXT" at bounding box center [681, 409] width 149 height 35
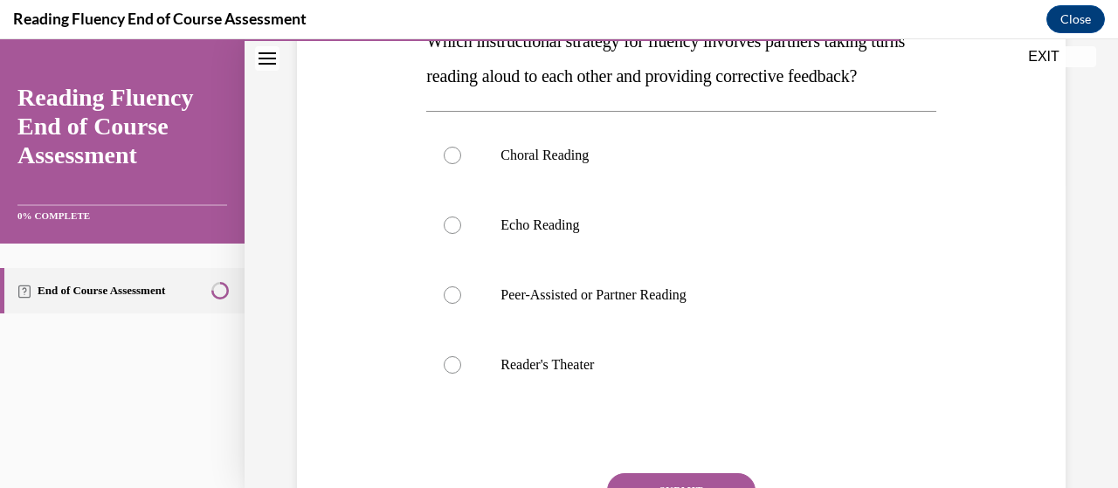
scroll to position [311, 0]
click at [454, 302] on div at bounding box center [452, 293] width 17 height 17
click at [454, 302] on input "Peer-Assisted or Partner Reading" at bounding box center [452, 293] width 17 height 17
radio input "true"
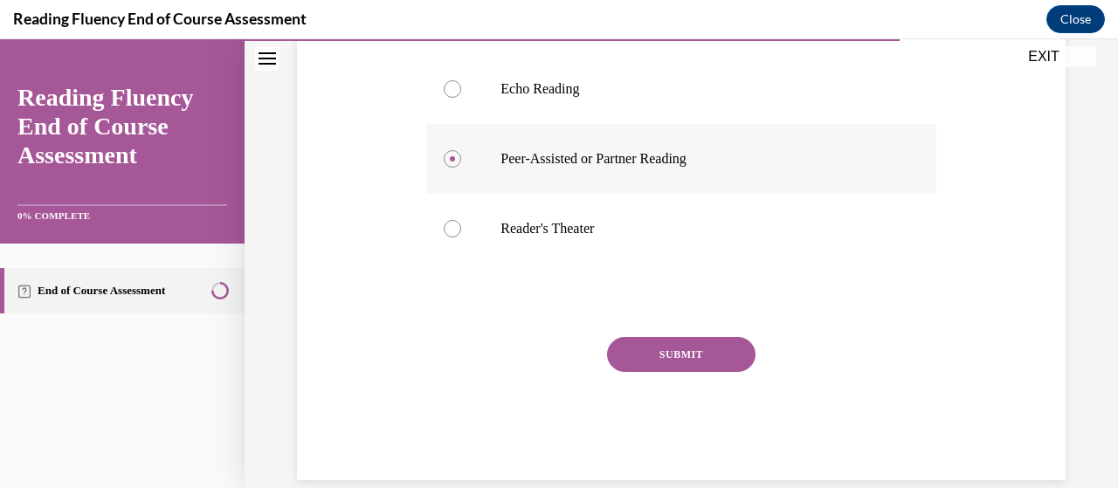
scroll to position [449, 0]
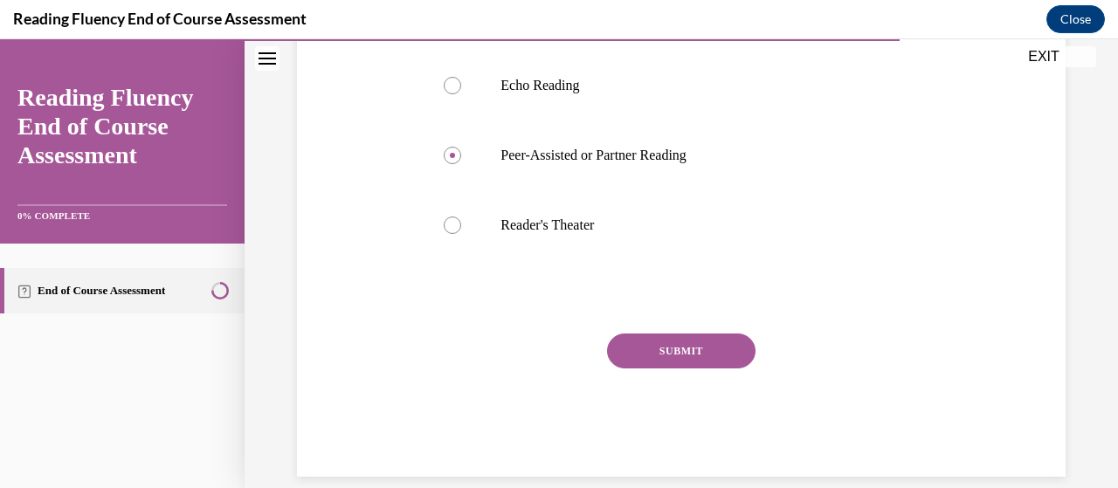
click at [670, 369] on button "SUBMIT" at bounding box center [681, 351] width 149 height 35
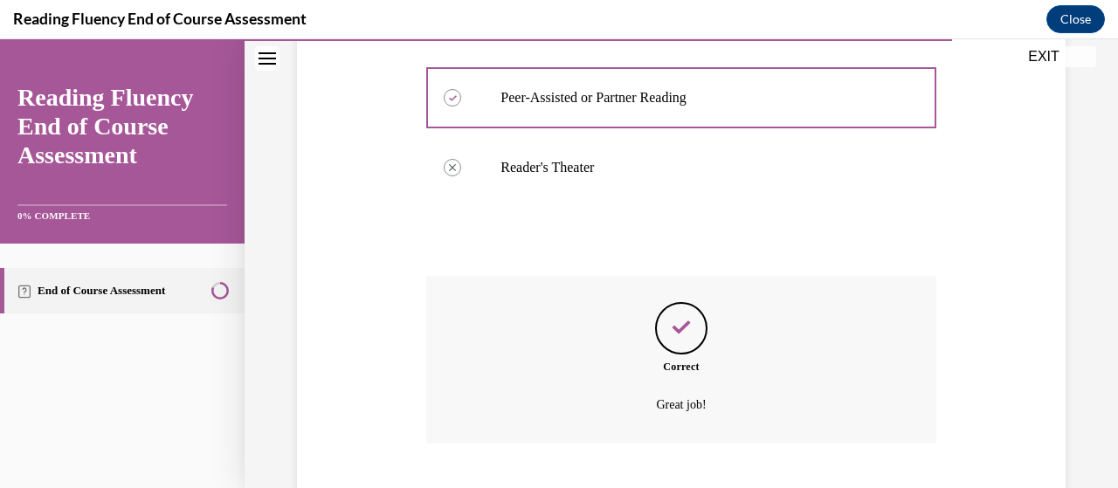
scroll to position [648, 0]
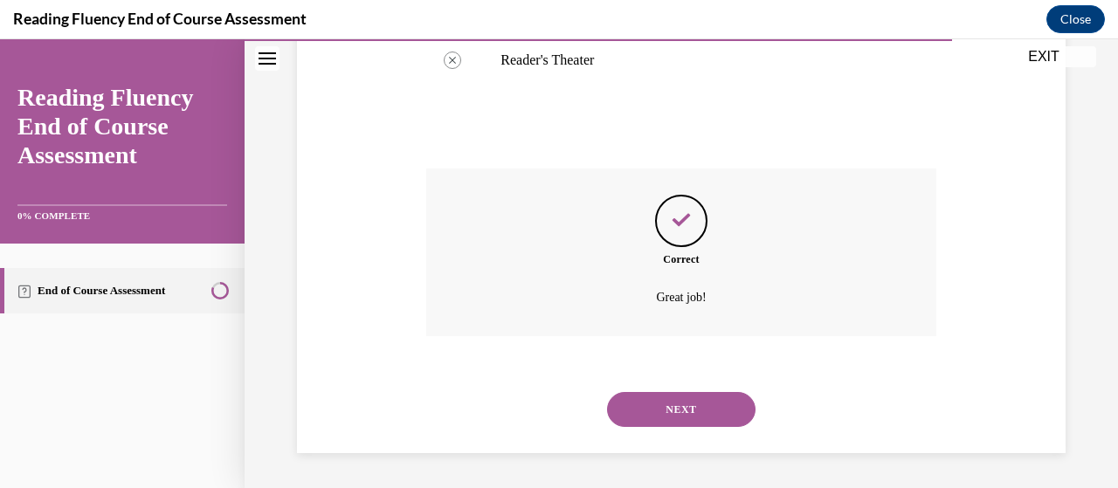
click at [659, 410] on button "NEXT" at bounding box center [681, 409] width 149 height 35
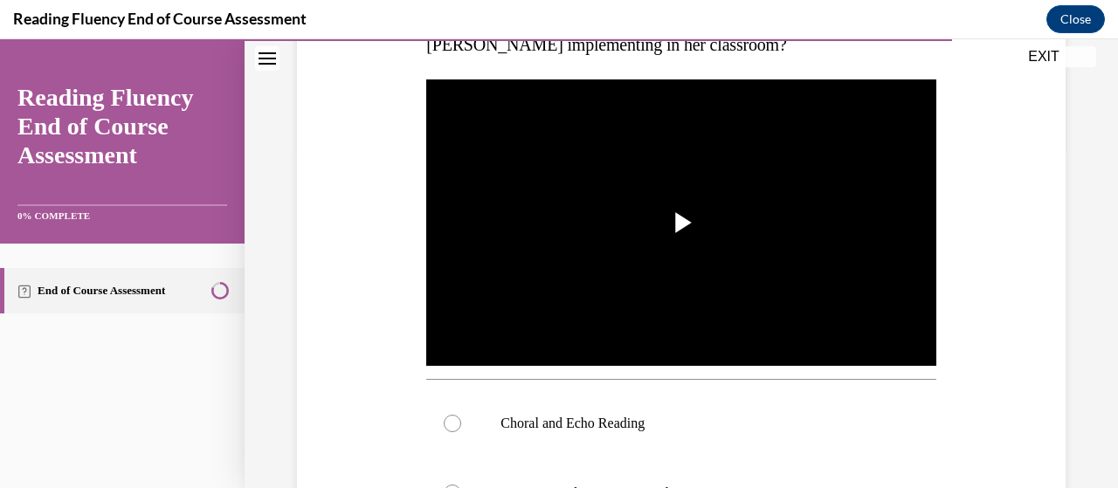
scroll to position [342, 0]
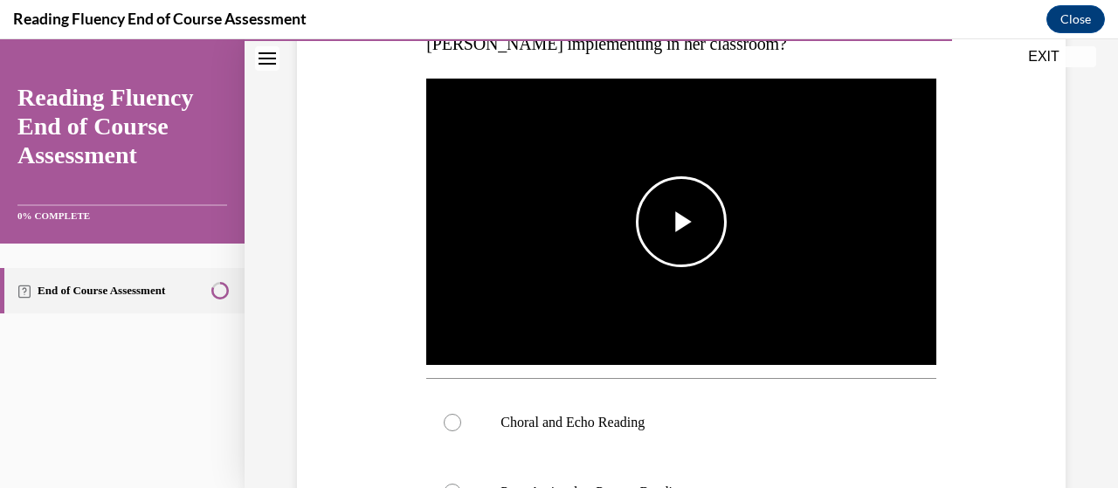
click at [682, 222] on span "Video player" at bounding box center [682, 222] width 0 height 0
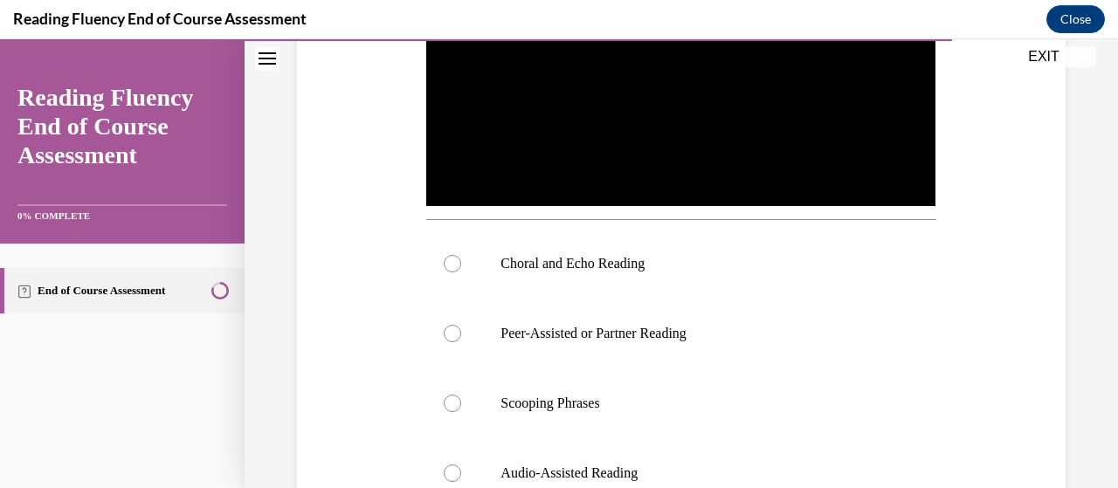
scroll to position [502, 0]
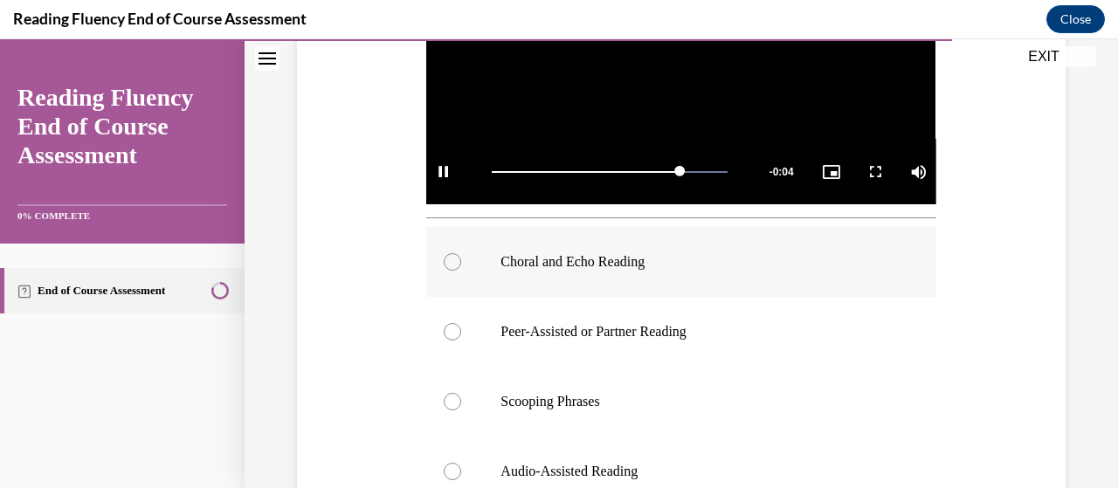
click at [453, 259] on div at bounding box center [452, 261] width 17 height 17
click at [453, 259] on input "Choral and Echo Reading" at bounding box center [452, 261] width 17 height 17
radio input "true"
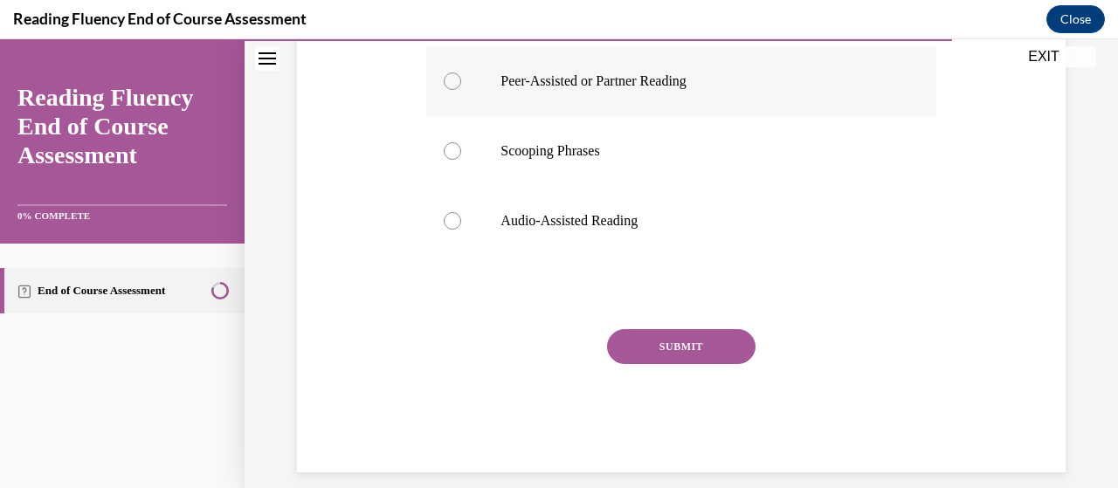
scroll to position [766, 0]
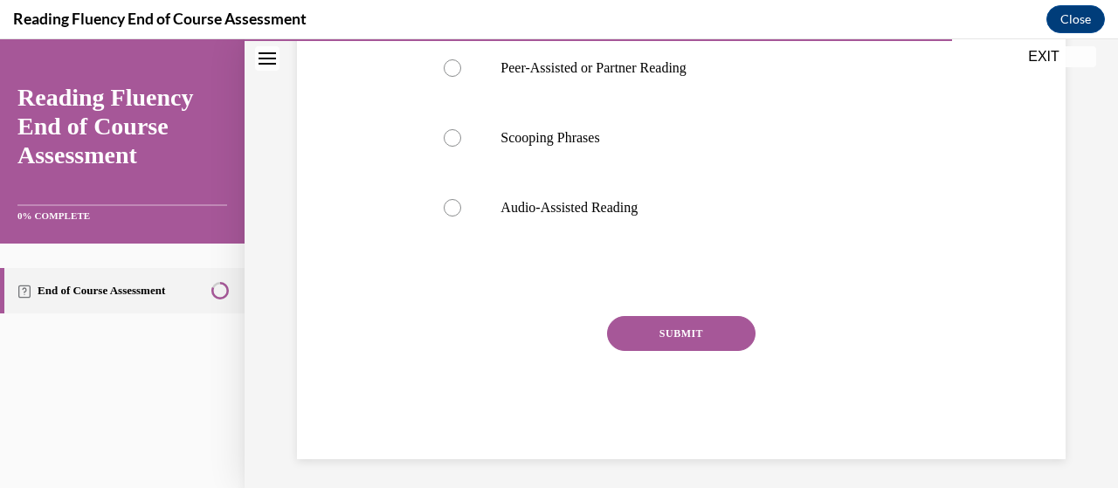
click at [661, 328] on button "SUBMIT" at bounding box center [681, 333] width 149 height 35
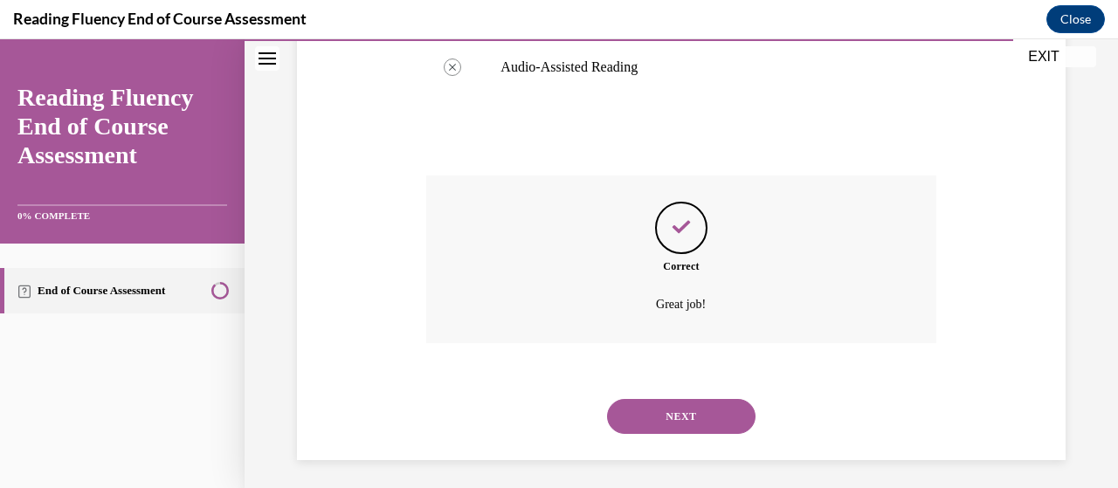
scroll to position [908, 0]
click at [663, 412] on button "NEXT" at bounding box center [681, 415] width 149 height 35
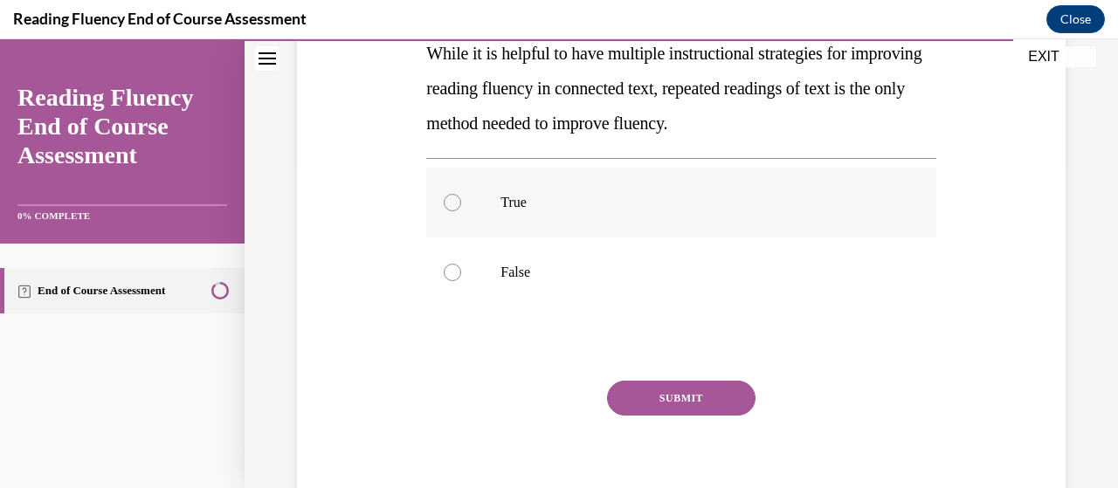
scroll to position [333, 0]
click at [448, 279] on div at bounding box center [452, 271] width 17 height 17
click at [448, 279] on input "False" at bounding box center [452, 271] width 17 height 17
radio input "true"
click at [664, 396] on button "SUBMIT" at bounding box center [681, 397] width 149 height 35
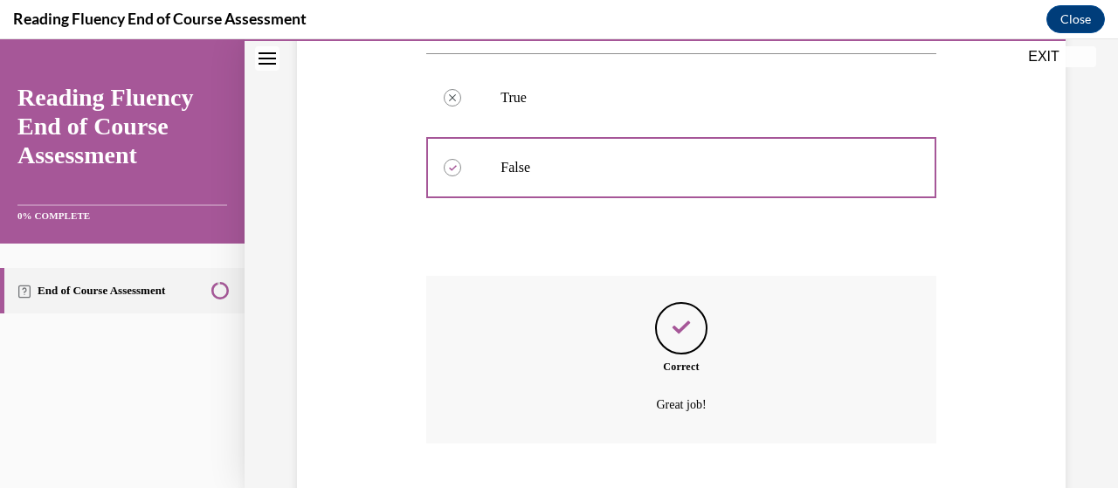
scroll to position [543, 0]
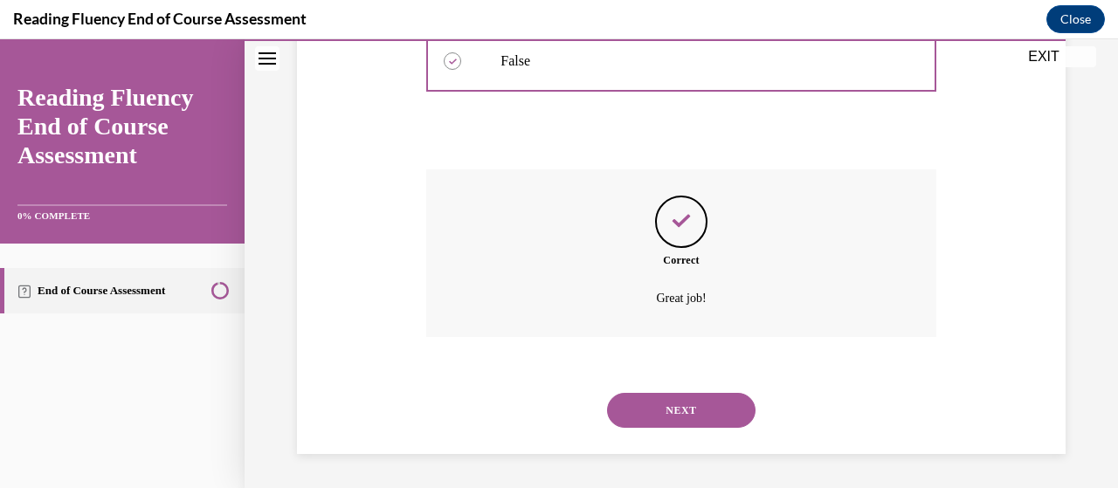
click at [671, 413] on button "NEXT" at bounding box center [681, 410] width 149 height 35
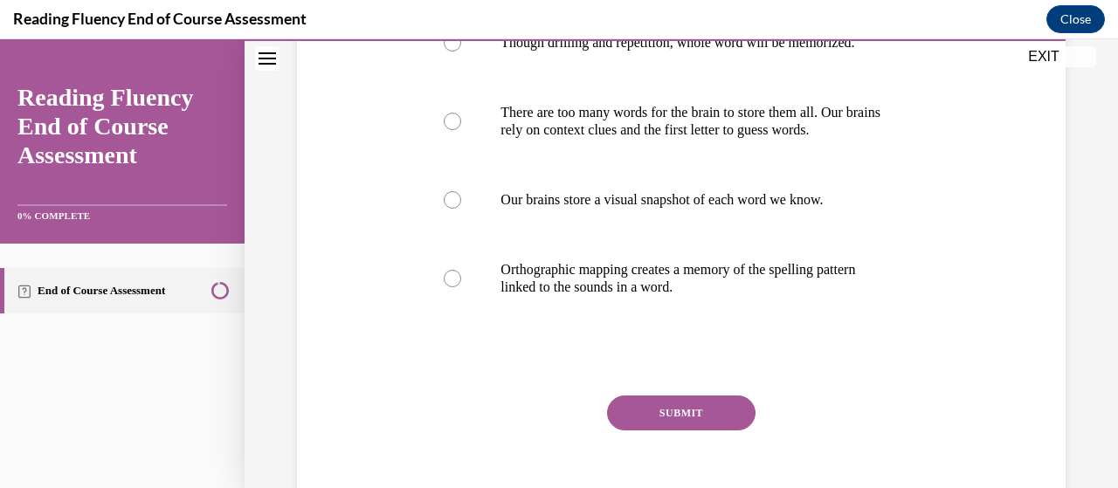
scroll to position [389, 0]
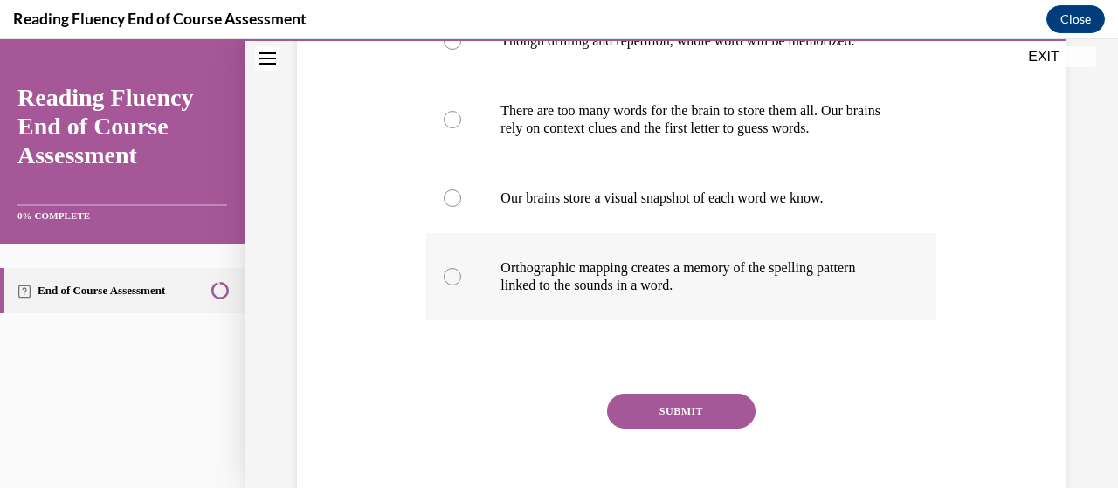
click at [444, 274] on div at bounding box center [452, 276] width 17 height 17
click at [444, 274] on input "Orthographic mapping creates a memory of the spelling pattern linked to the sou…" at bounding box center [452, 276] width 17 height 17
radio input "true"
click at [678, 415] on button "SUBMIT" at bounding box center [681, 411] width 149 height 35
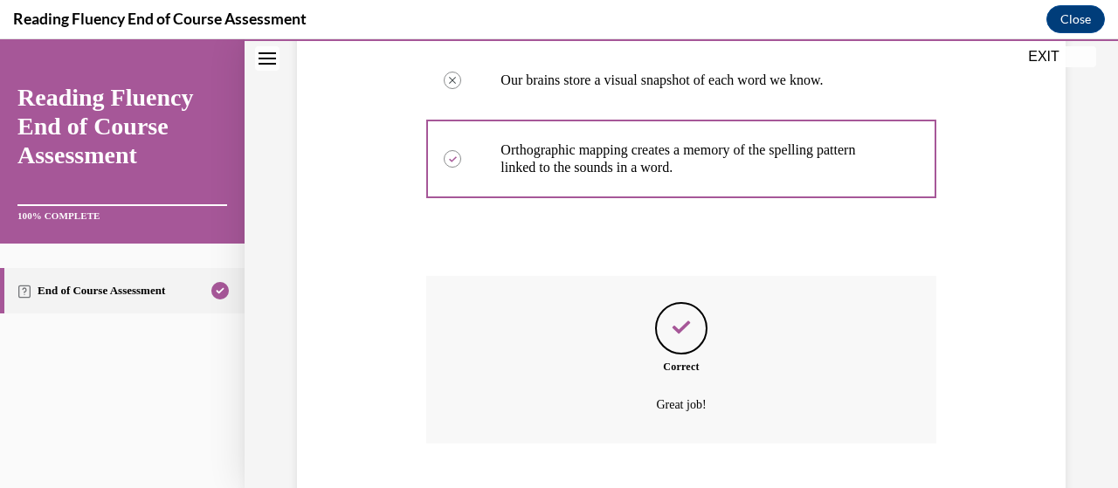
scroll to position [613, 0]
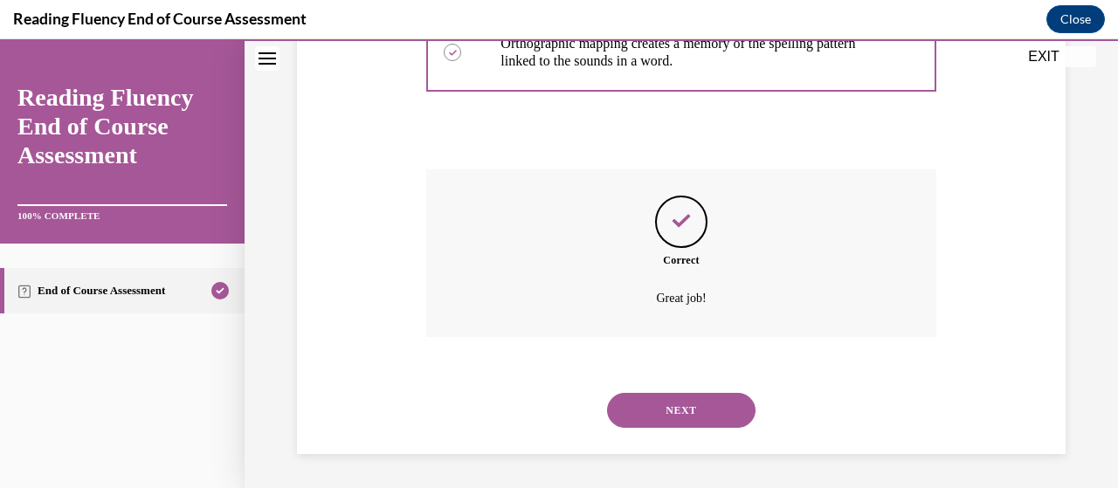
click at [675, 415] on button "NEXT" at bounding box center [681, 410] width 149 height 35
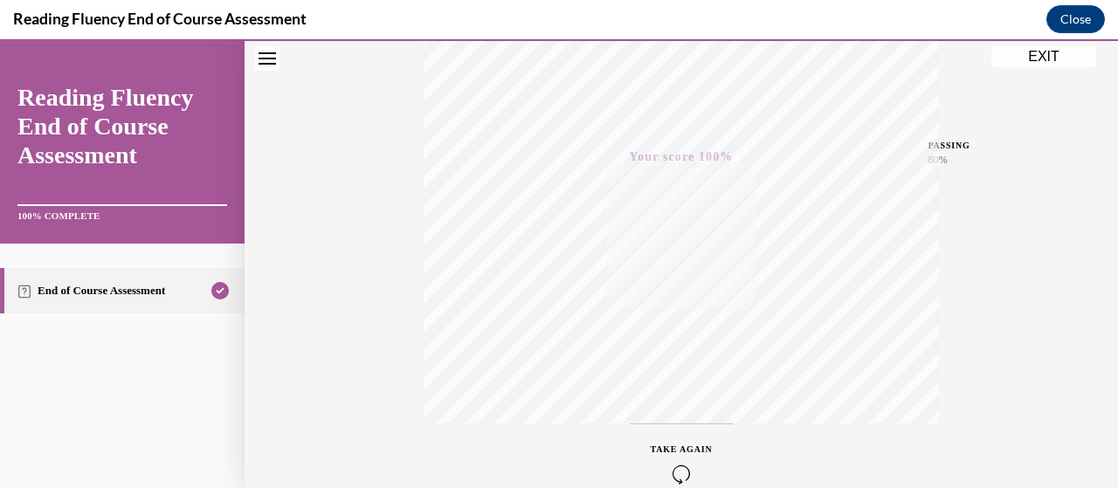
scroll to position [446, 0]
click at [1043, 55] on button "EXIT" at bounding box center [1044, 56] width 105 height 21
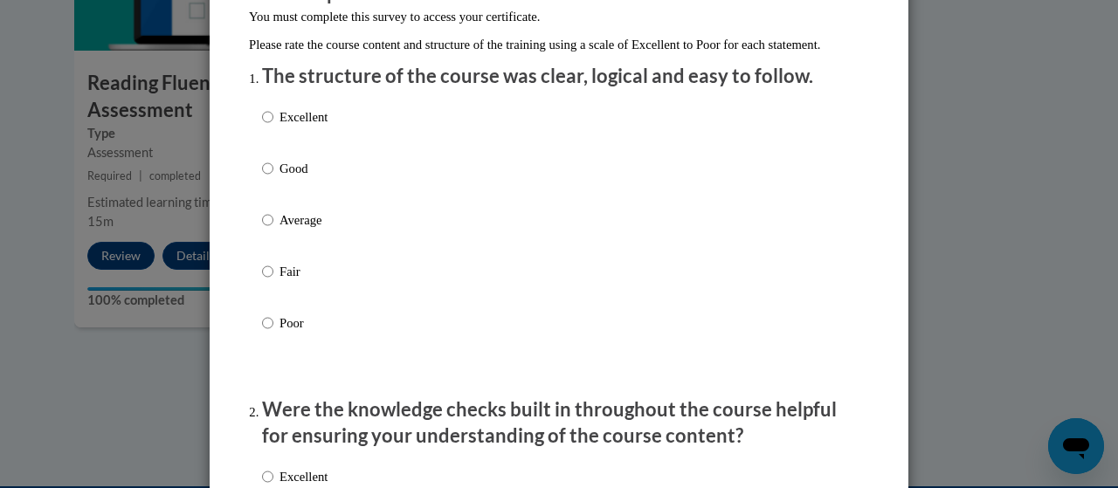
scroll to position [182, 0]
click at [262, 126] on input "Excellent" at bounding box center [267, 116] width 11 height 19
radio input "true"
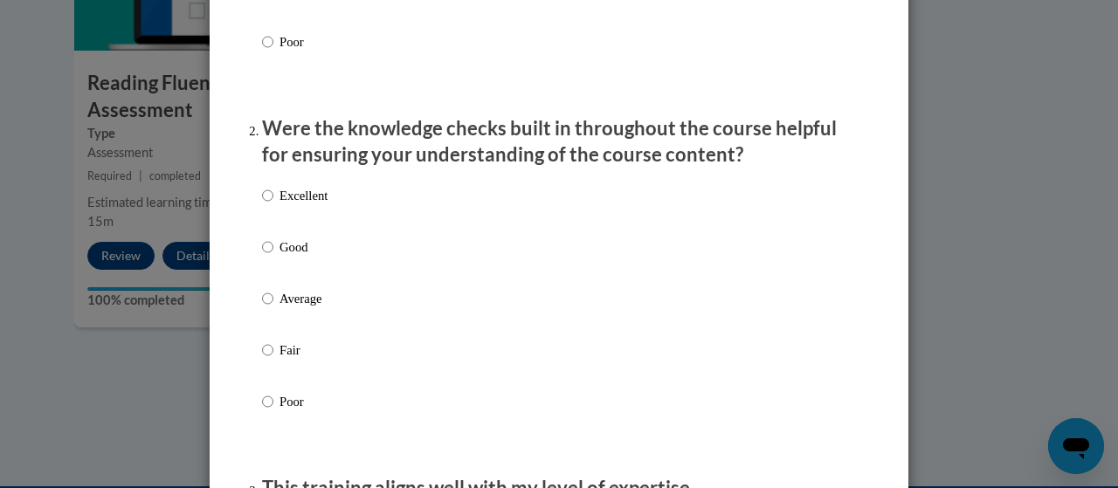
scroll to position [479, 0]
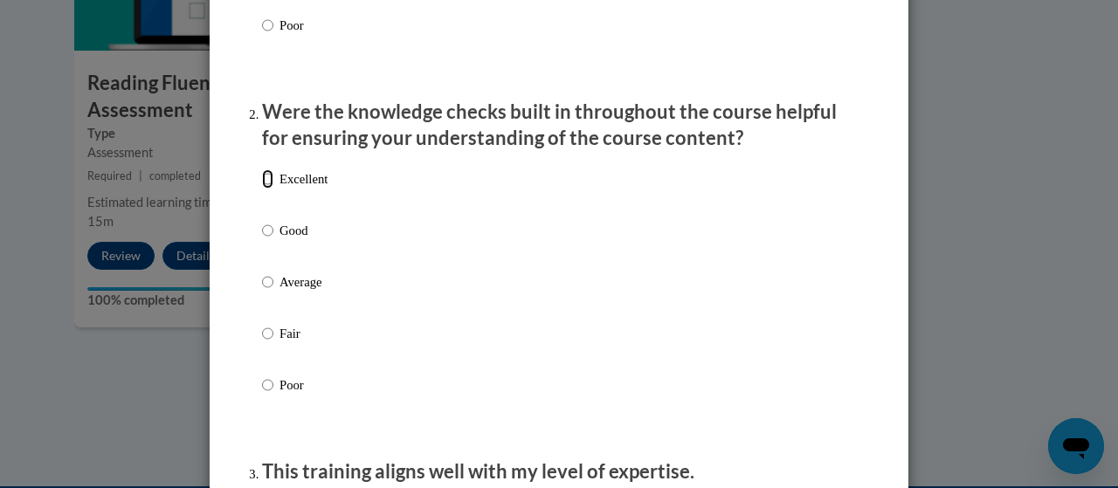
click at [262, 189] on input "Excellent" at bounding box center [267, 179] width 11 height 19
radio input "true"
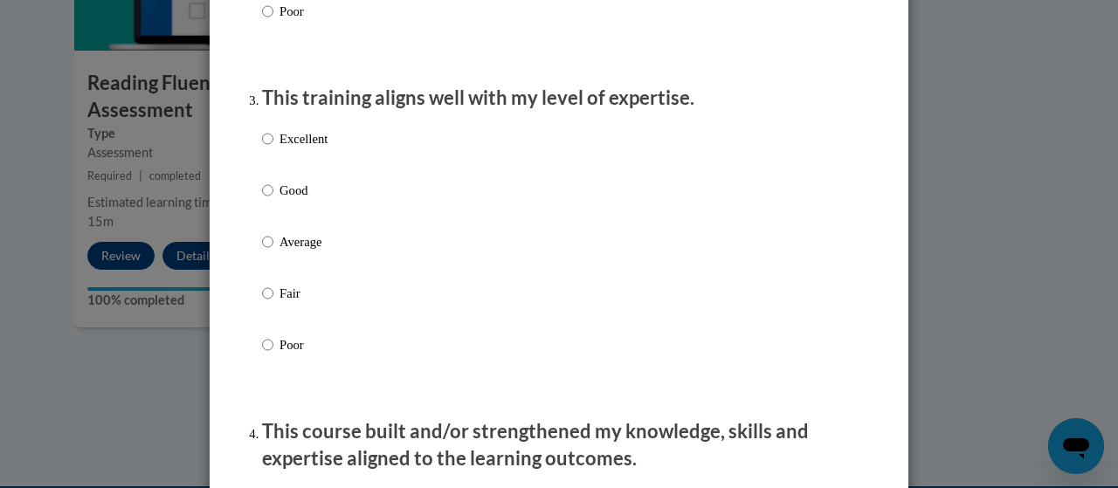
scroll to position [854, 0]
click at [262, 148] on input "Excellent" at bounding box center [267, 137] width 11 height 19
radio input "true"
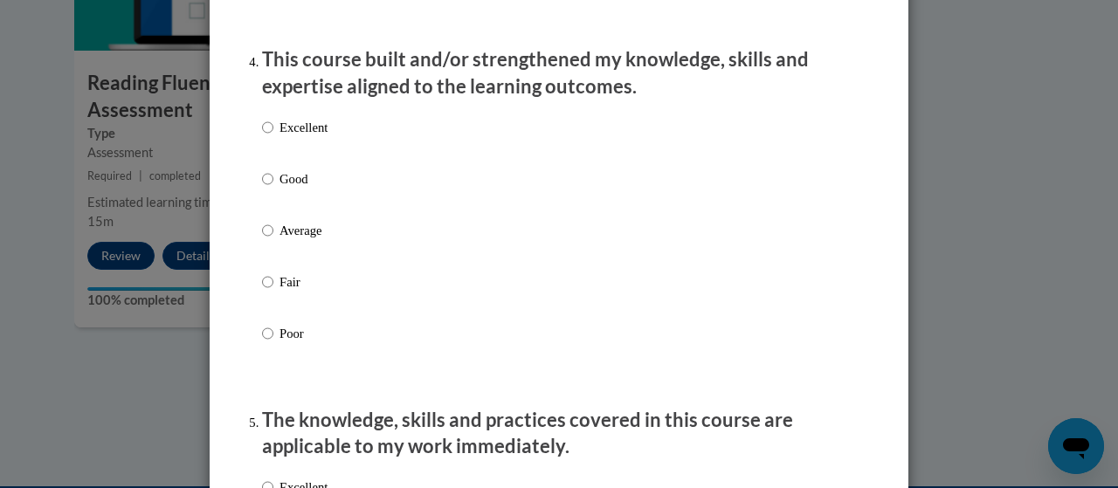
scroll to position [1226, 0]
click at [264, 136] on input "Excellent" at bounding box center [267, 126] width 11 height 19
radio input "true"
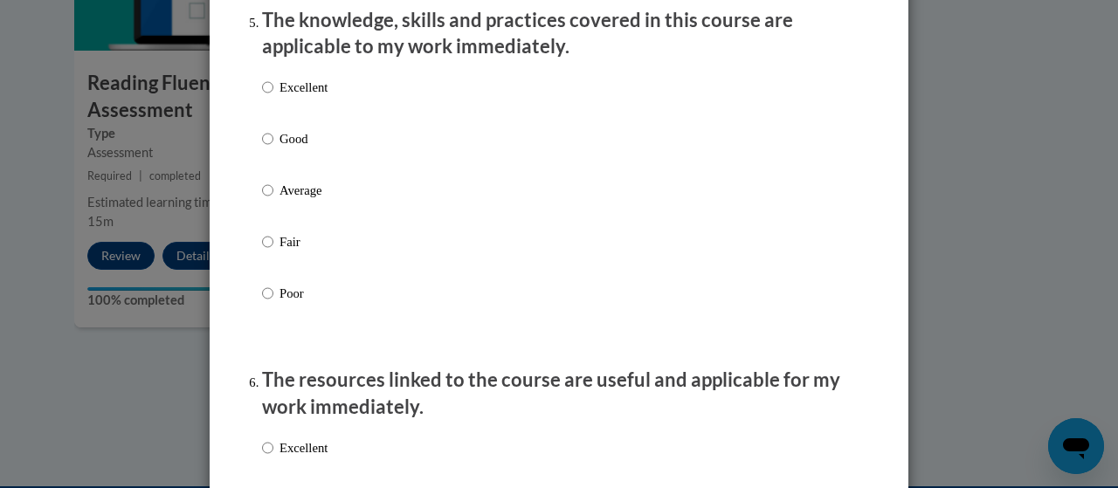
scroll to position [1637, 0]
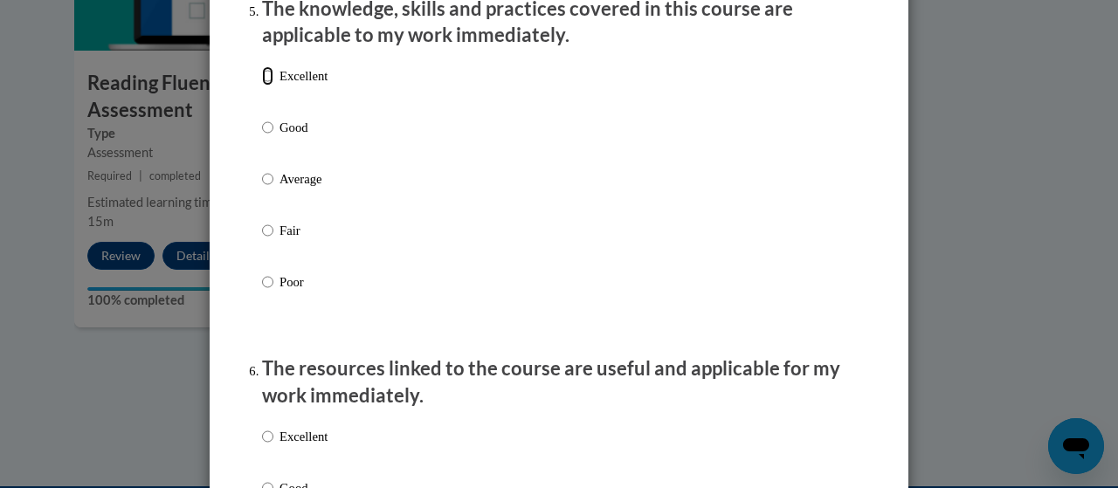
click at [262, 86] on input "Excellent" at bounding box center [267, 75] width 11 height 19
radio input "true"
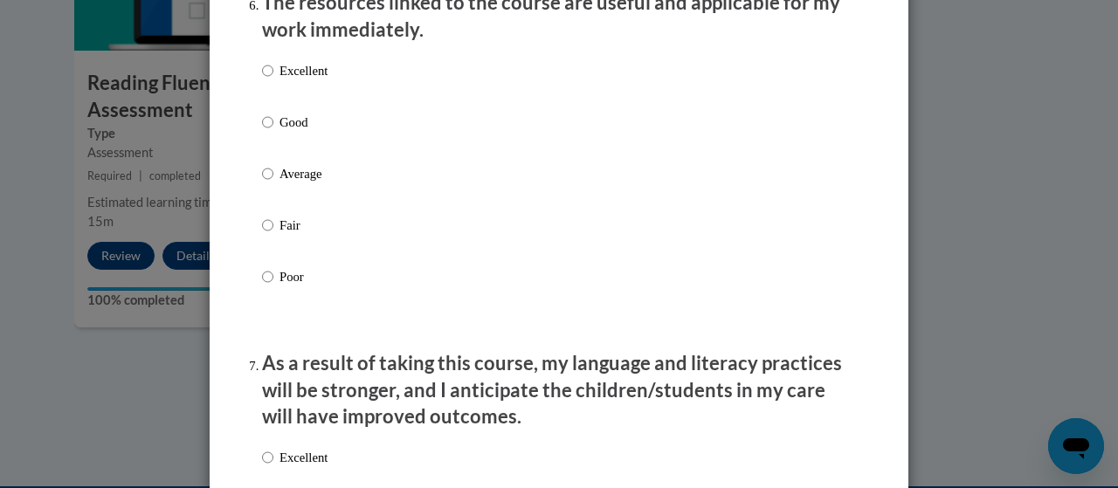
scroll to position [2012, 0]
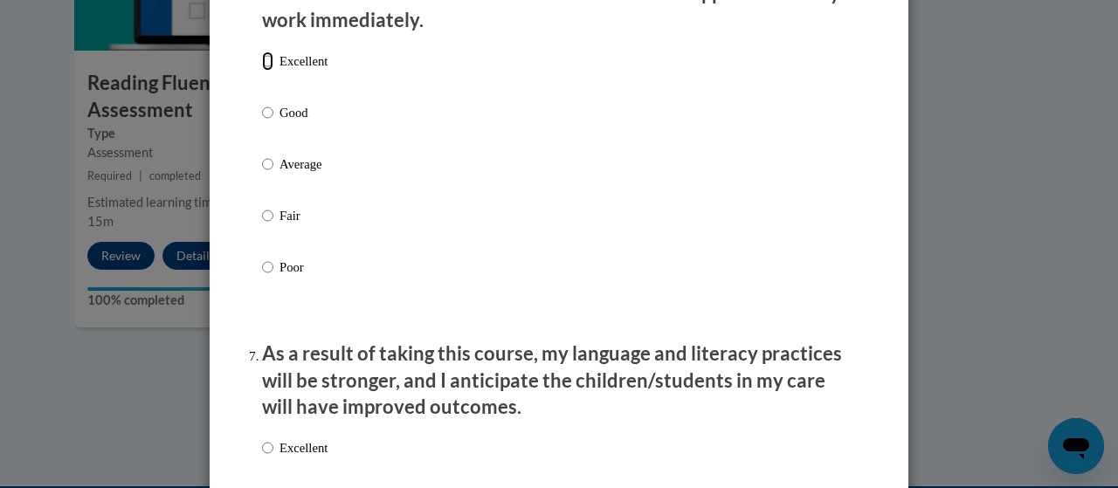
click at [262, 71] on input "Excellent" at bounding box center [267, 61] width 11 height 19
radio input "true"
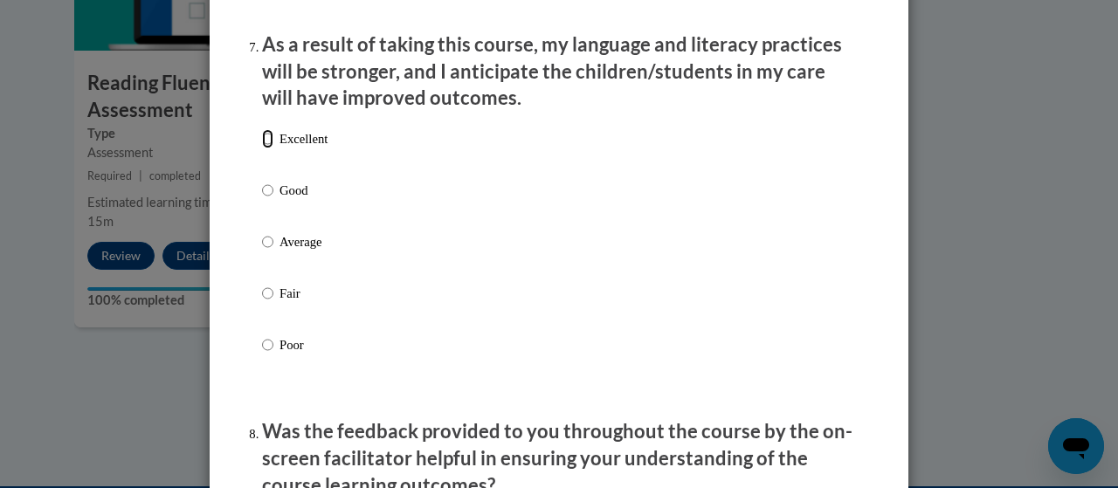
click at [262, 149] on input "Excellent" at bounding box center [267, 138] width 11 height 19
radio input "true"
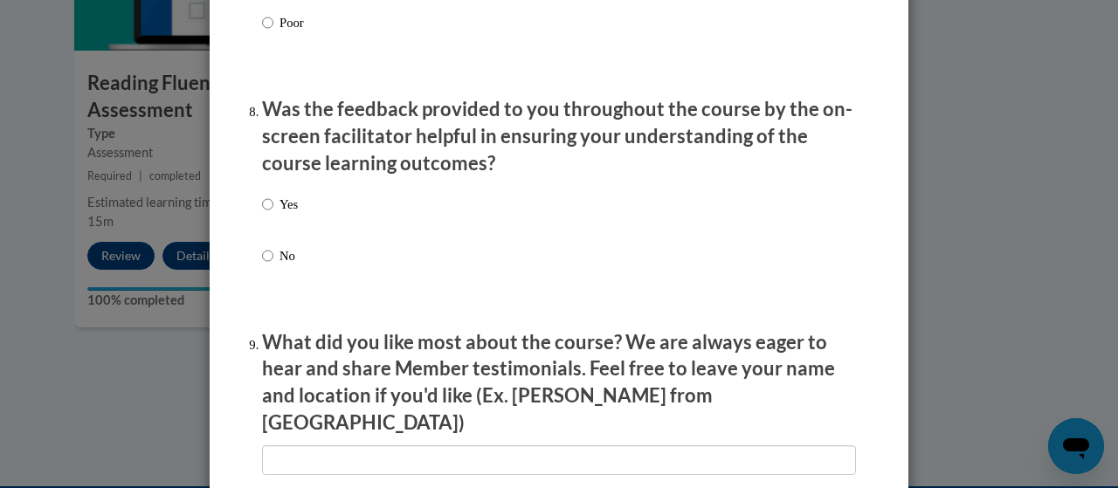
scroll to position [2739, 0]
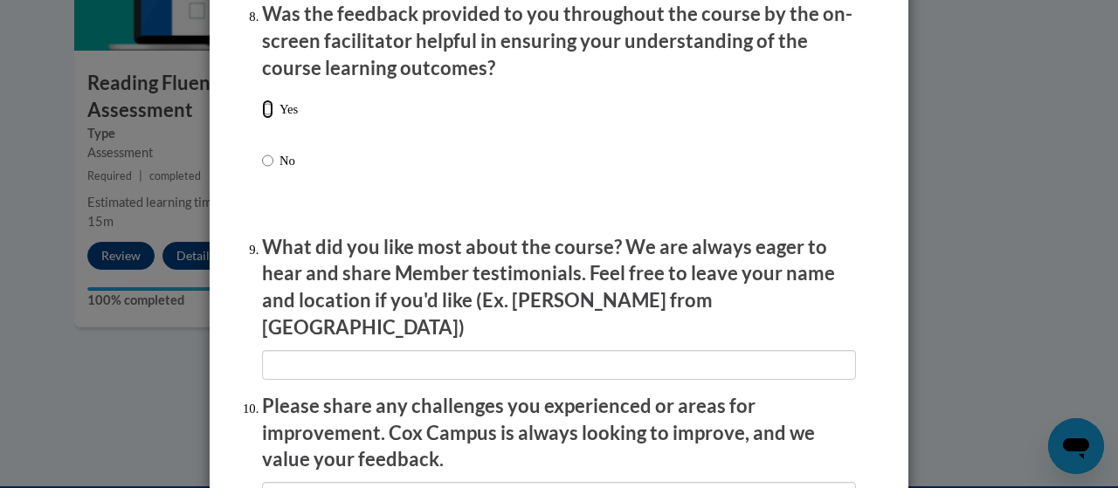
click at [262, 119] on input "Yes" at bounding box center [267, 109] width 11 height 19
radio input "true"
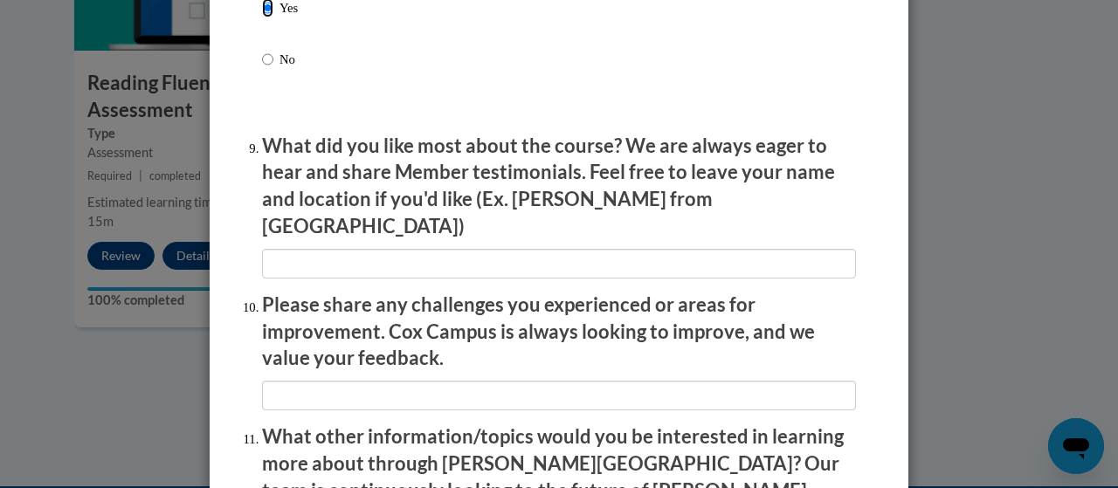
scroll to position [2849, 0]
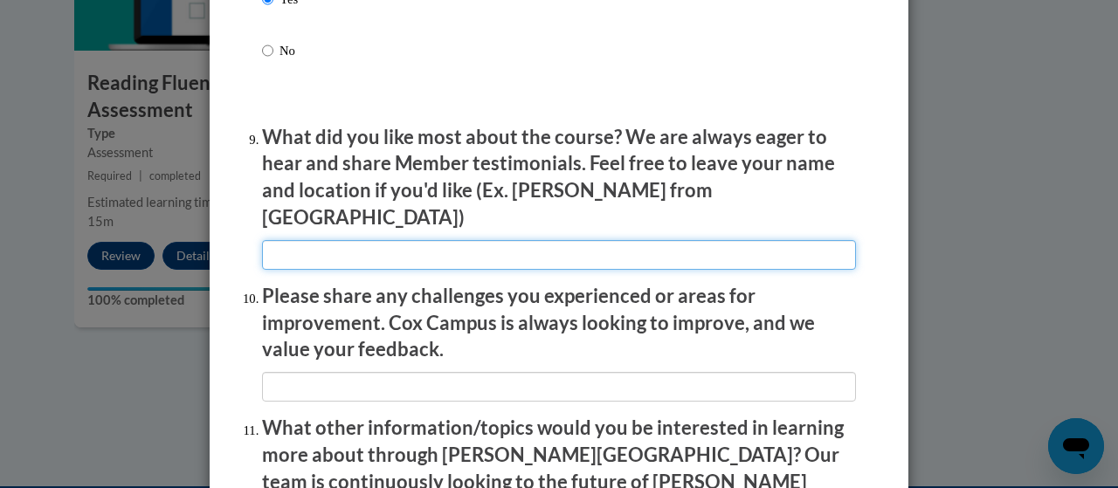
click at [309, 240] on input "textbox" at bounding box center [559, 255] width 594 height 30
type input "All instructors were helpful."
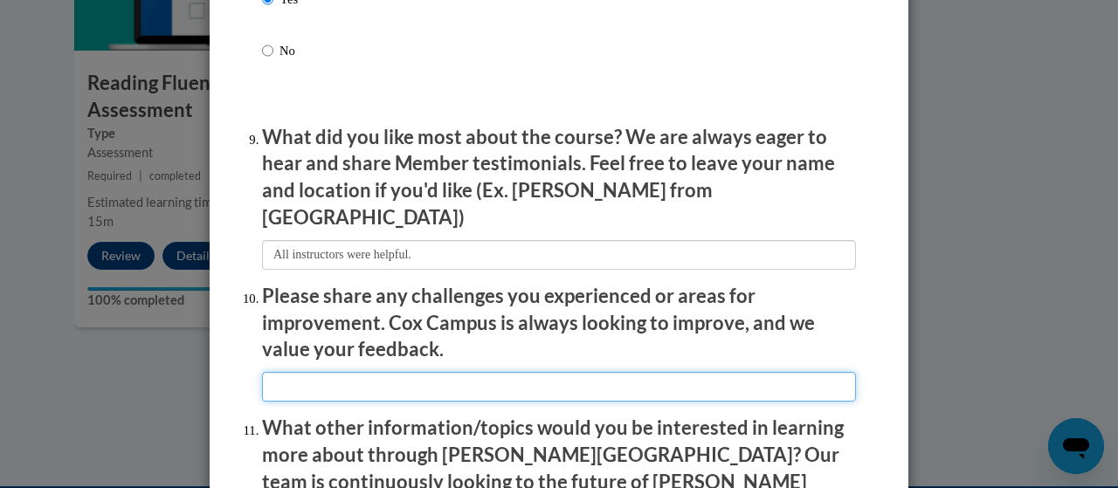
click at [290, 373] on input "textbox" at bounding box center [559, 387] width 594 height 30
type input "Figuring out which classes to be in."
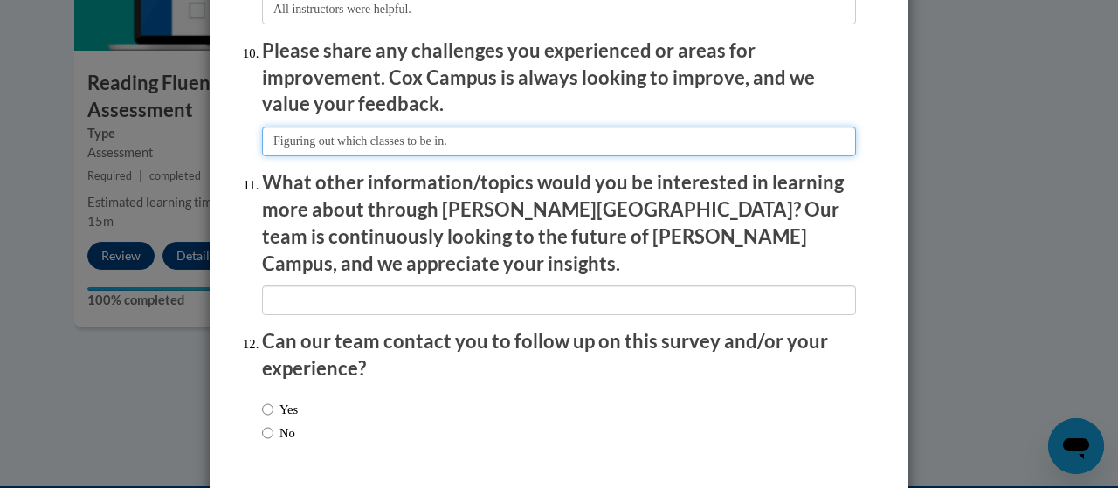
scroll to position [3098, 0]
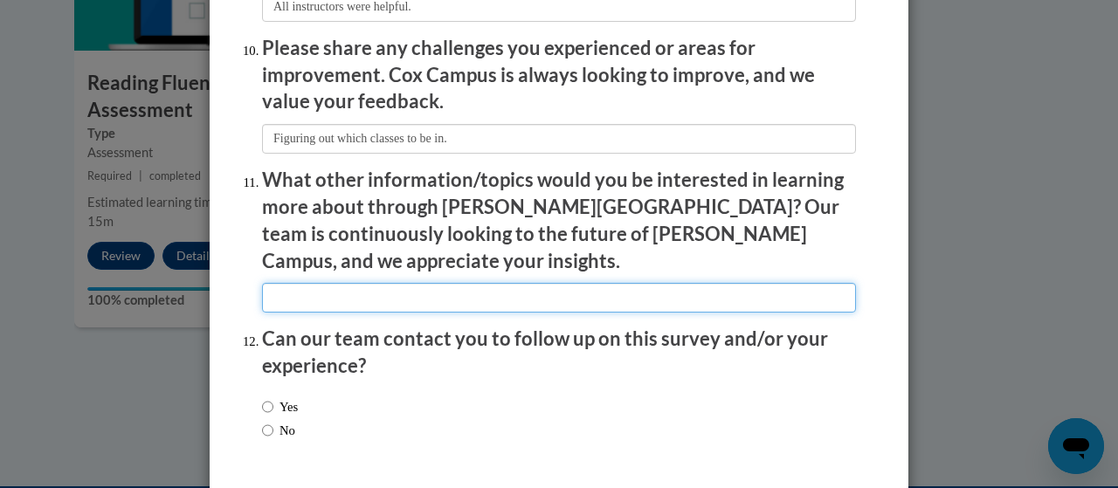
click at [294, 283] on input "textbox" at bounding box center [559, 298] width 594 height 30
type input "None."
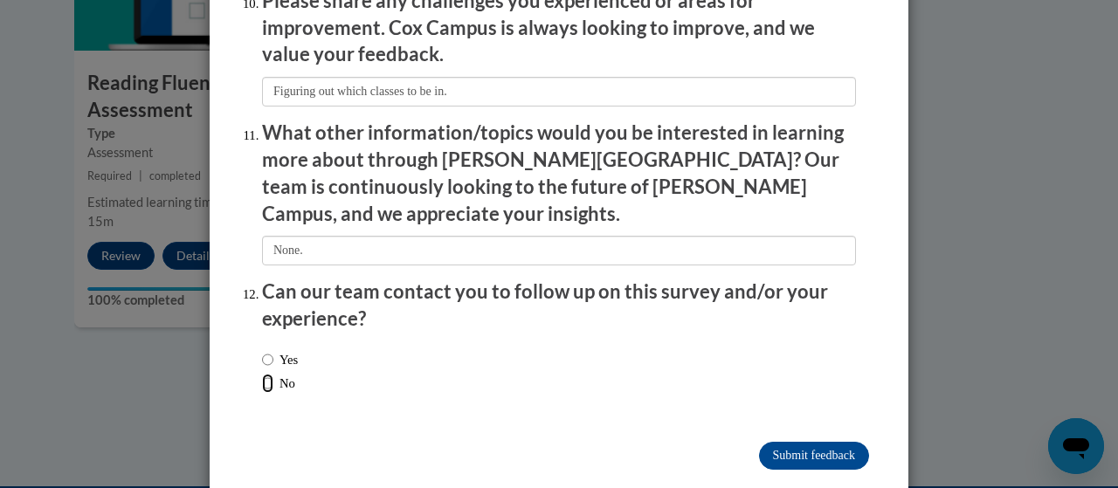
click at [264, 374] on input "No" at bounding box center [267, 383] width 11 height 19
radio input "true"
click at [807, 442] on input "Submit feedback" at bounding box center [814, 456] width 110 height 28
